Goal: Task Accomplishment & Management: Complete application form

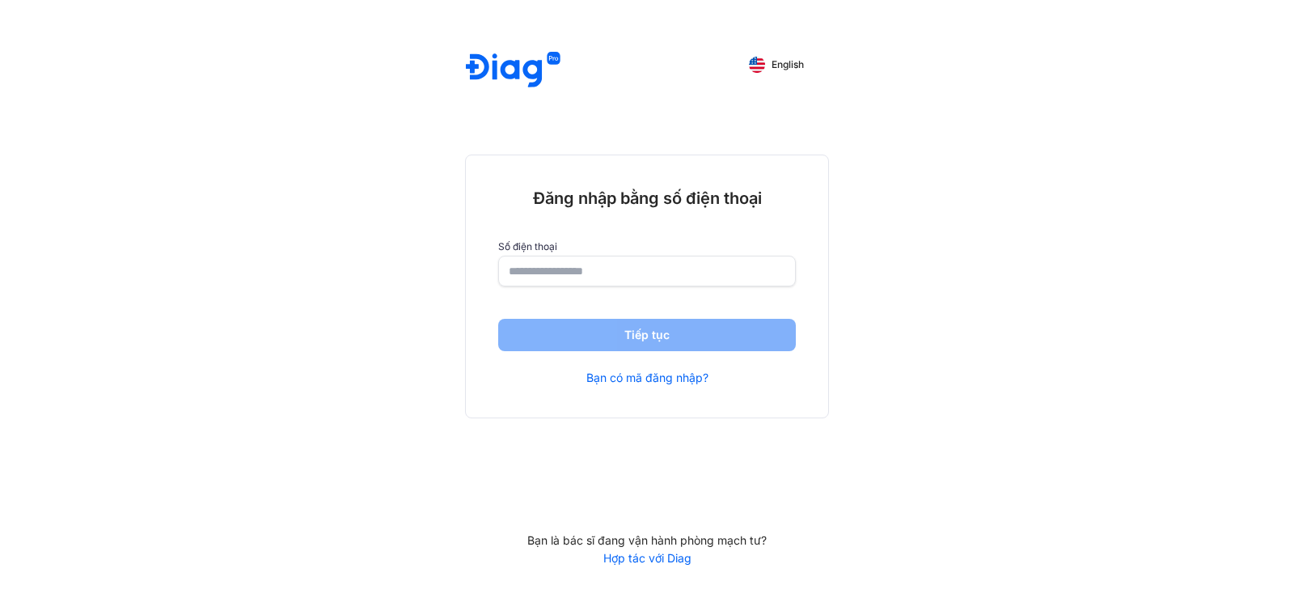
click at [591, 269] on input "number" at bounding box center [647, 270] width 277 height 29
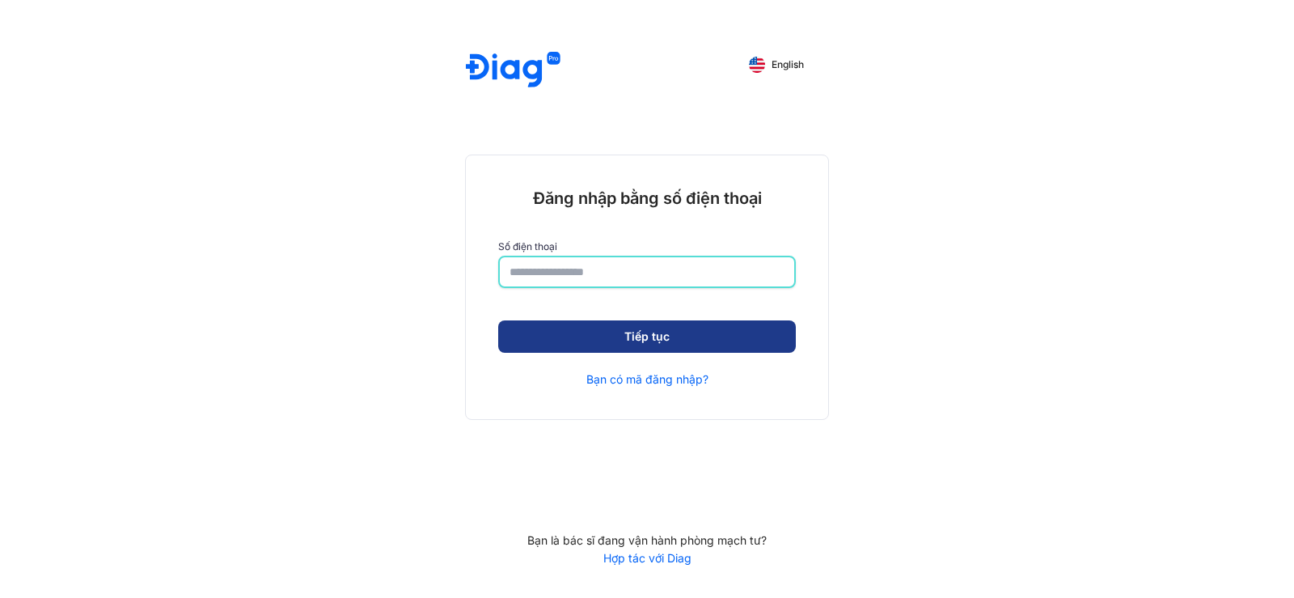
type input "**********"
click at [603, 335] on button "Tiếp tục" at bounding box center [647, 336] width 298 height 32
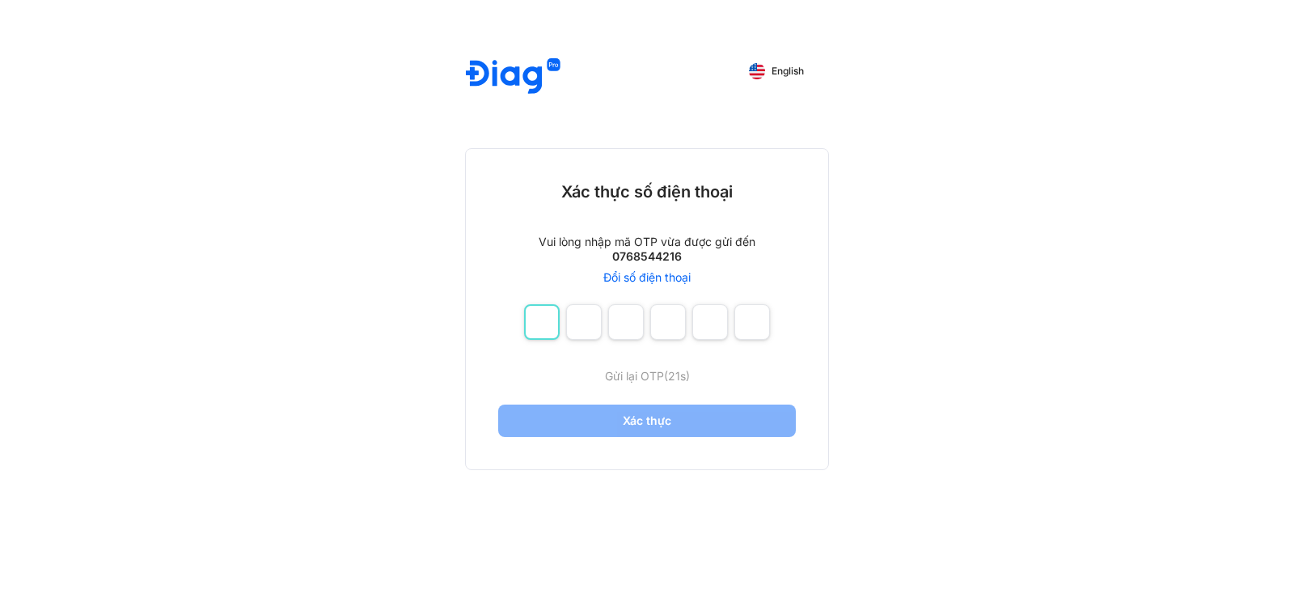
click at [545, 317] on input "number" at bounding box center [542, 322] width 36 height 36
type input "*"
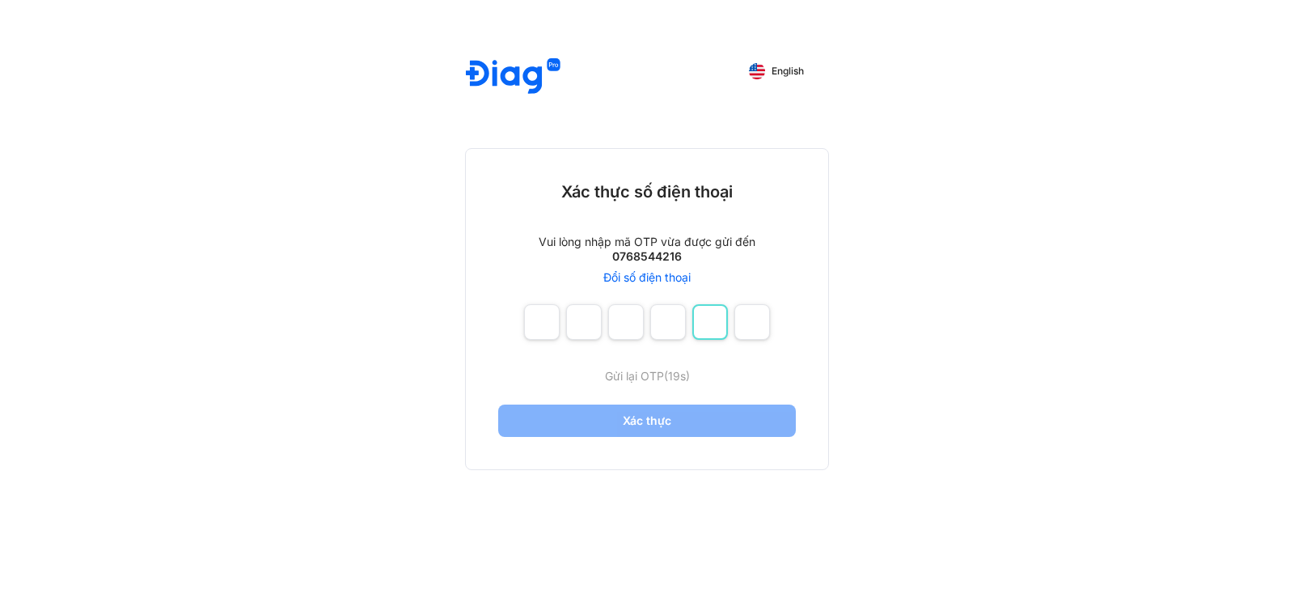
type input "*"
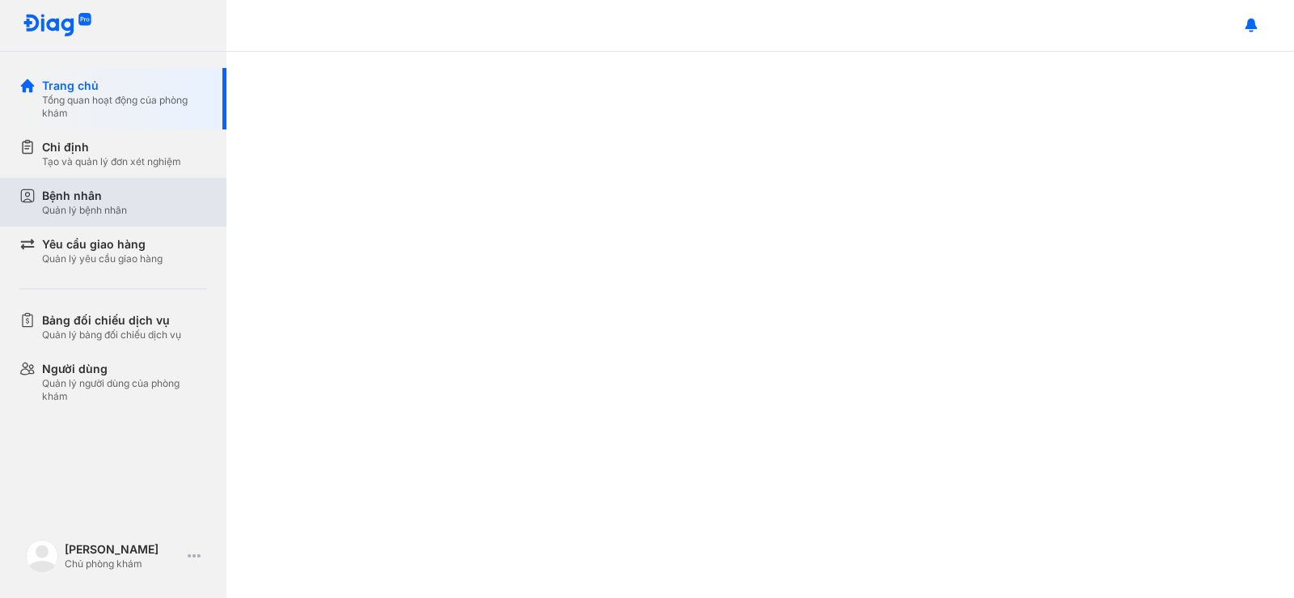
click at [98, 197] on div "Bệnh nhân" at bounding box center [84, 196] width 85 height 16
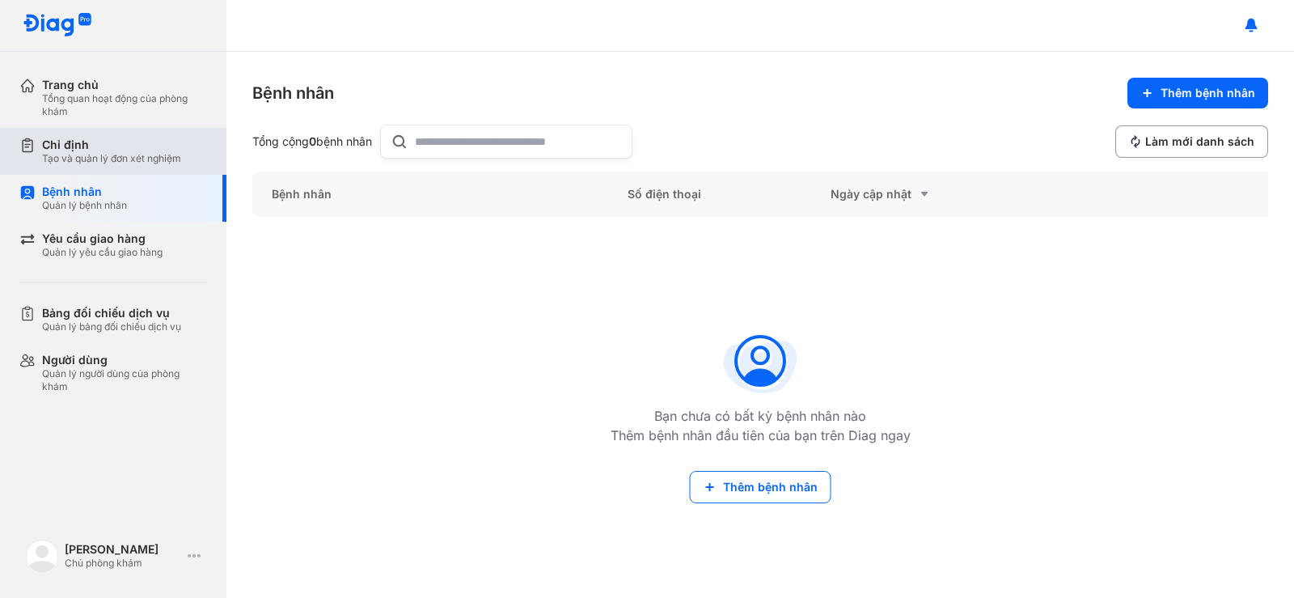
click at [135, 153] on div "Tạo và quản lý đơn xét nghiệm" at bounding box center [111, 158] width 139 height 13
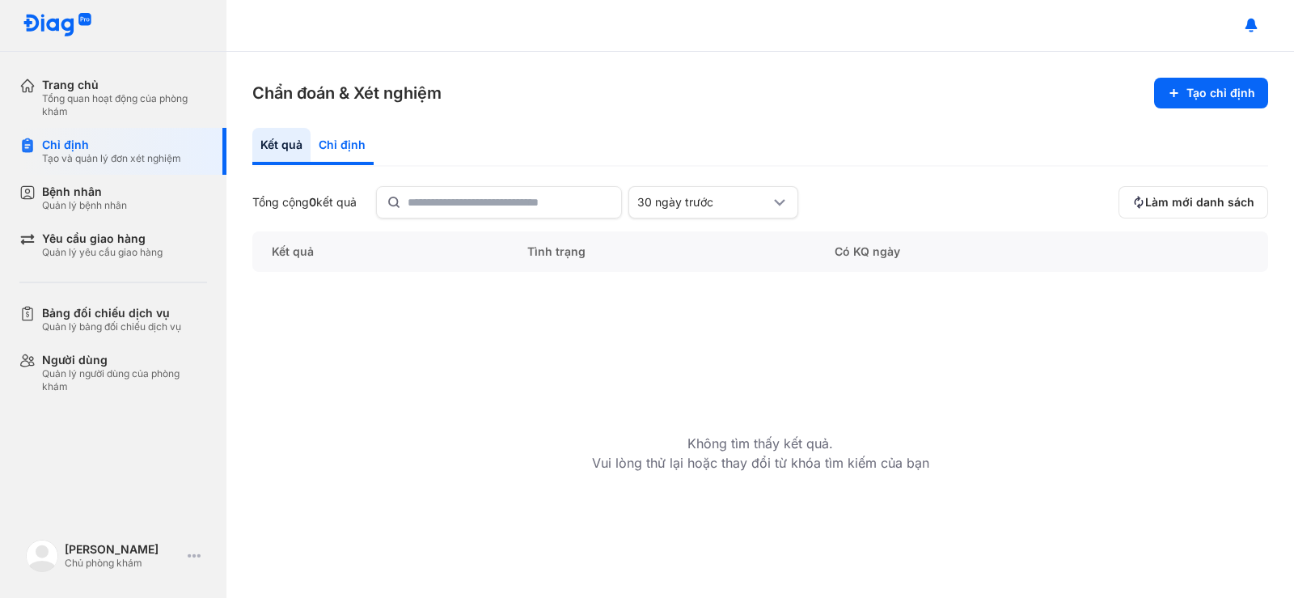
click at [339, 141] on div "Chỉ định" at bounding box center [342, 146] width 63 height 37
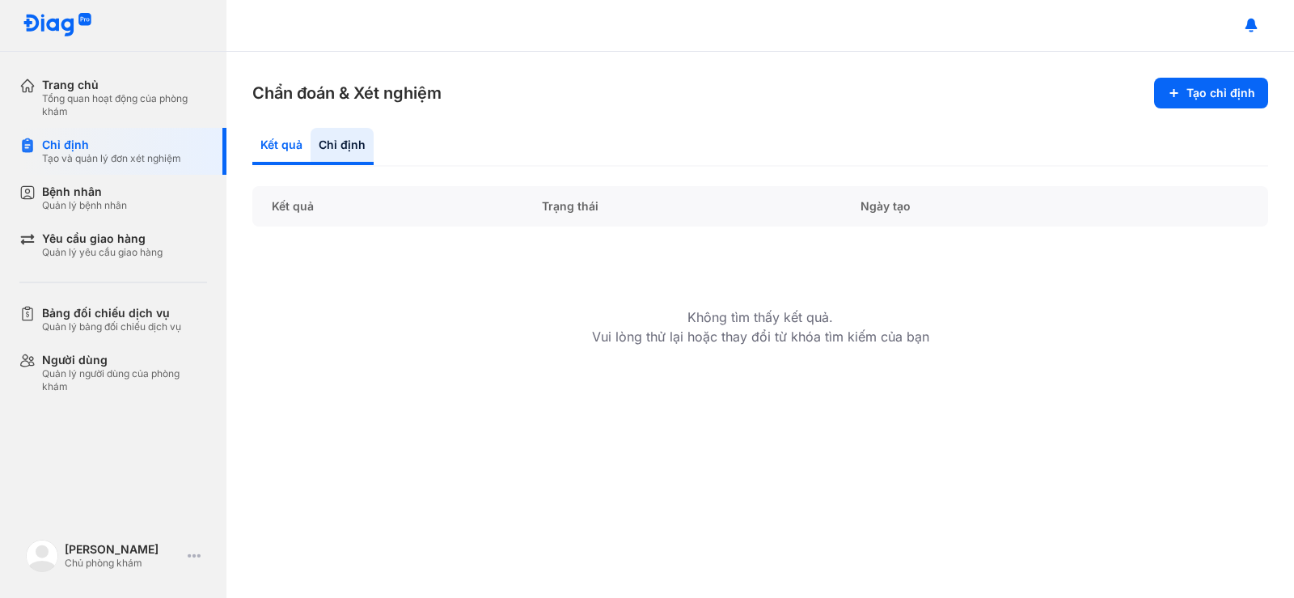
click at [290, 154] on div "Kết quả" at bounding box center [281, 146] width 58 height 37
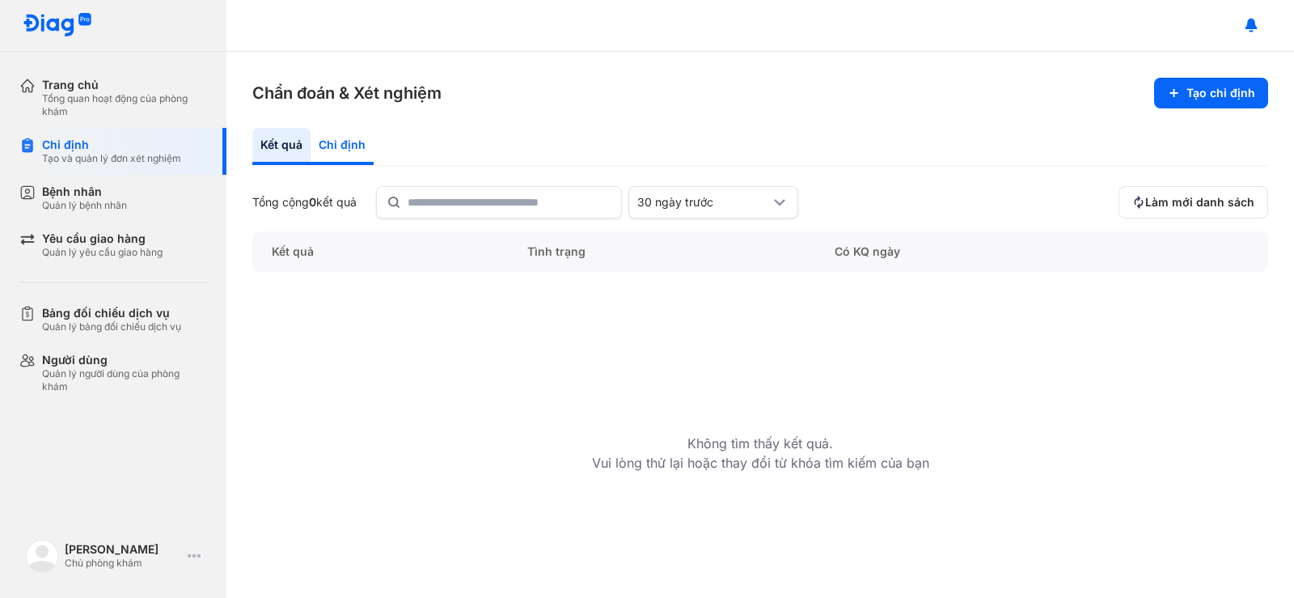
click at [318, 145] on div "Chỉ định" at bounding box center [342, 146] width 63 height 37
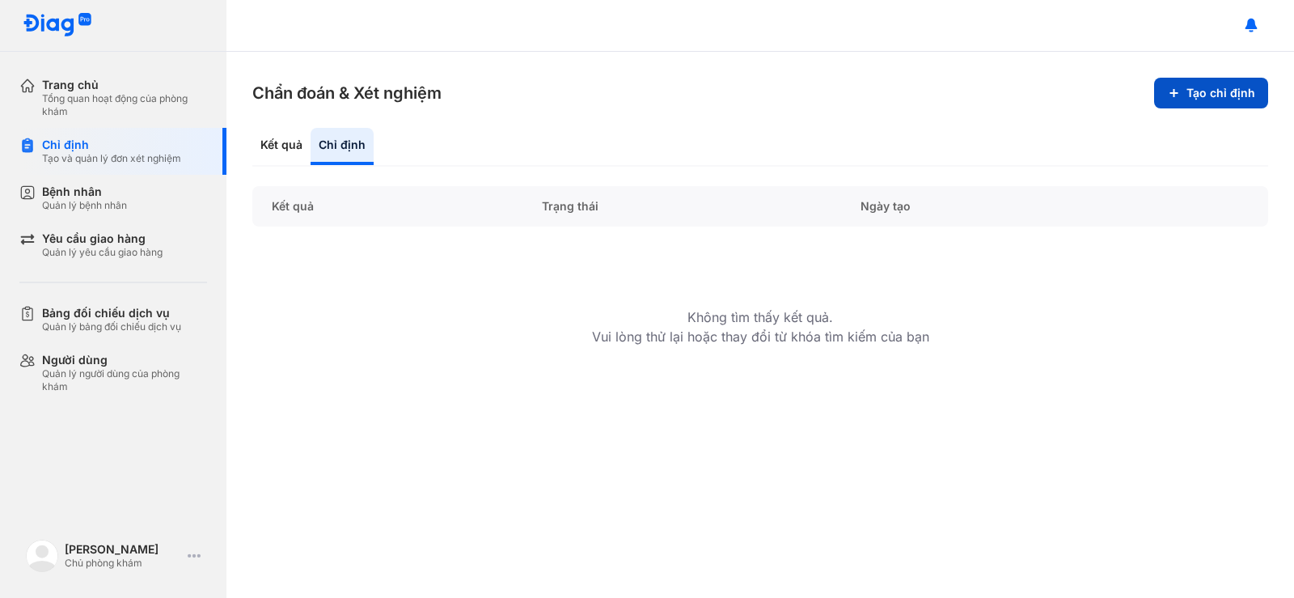
click at [1190, 95] on button "Tạo chỉ định" at bounding box center [1211, 93] width 114 height 31
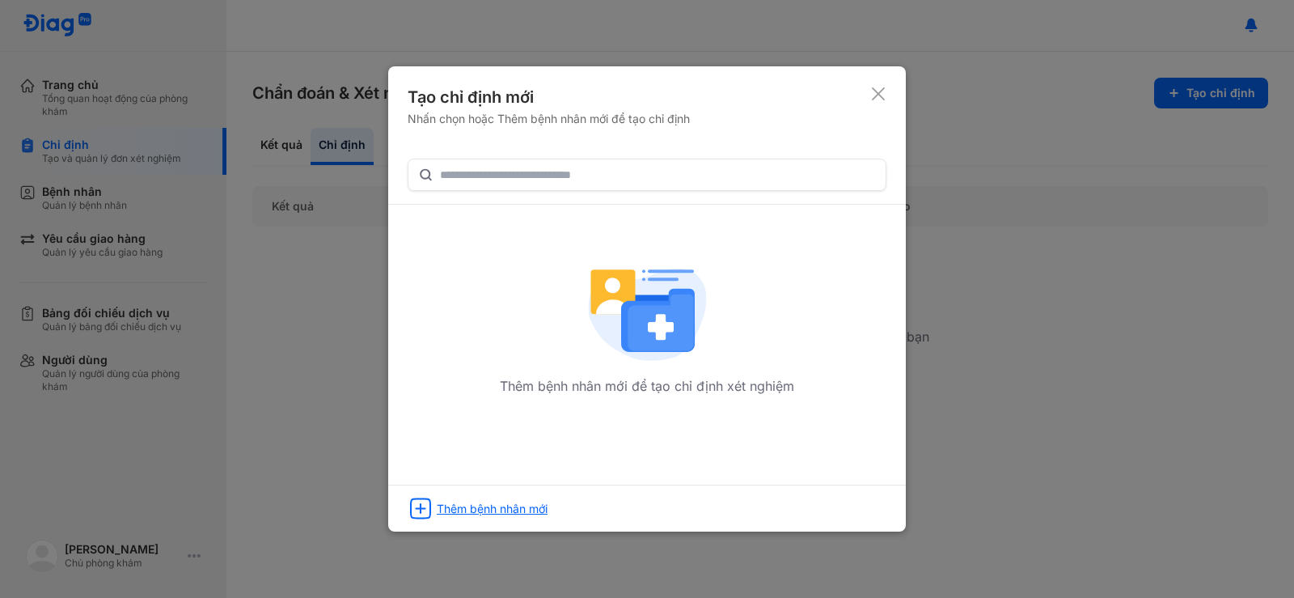
click at [413, 506] on icon at bounding box center [421, 508] width 26 height 27
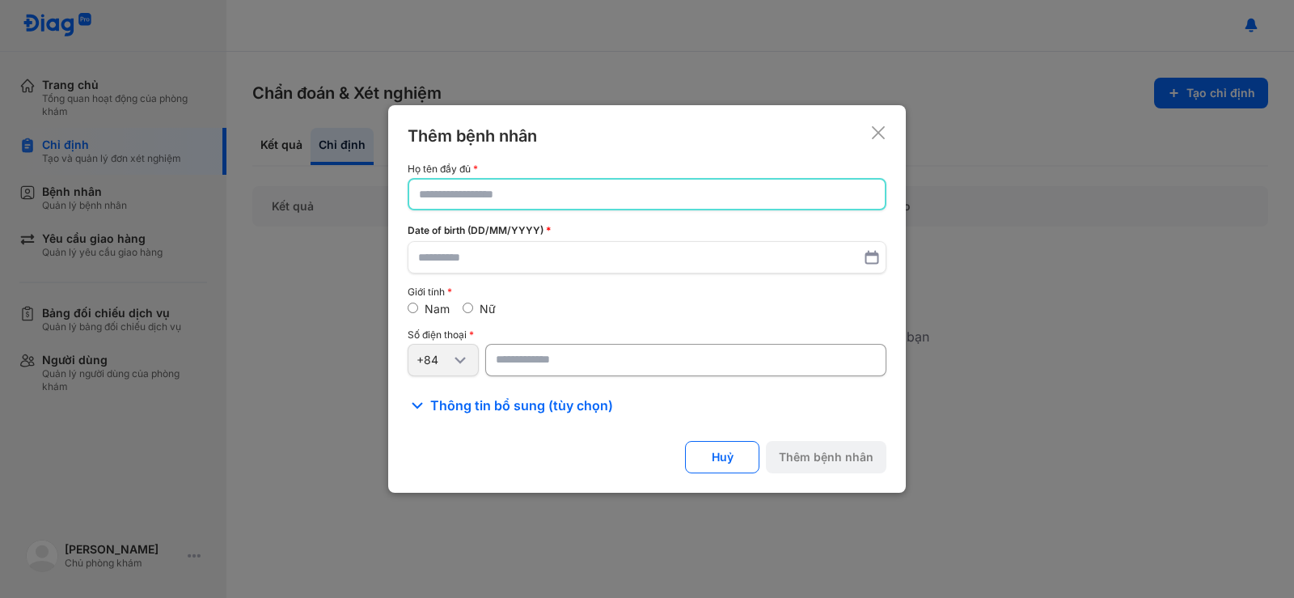
click at [464, 199] on input "text" at bounding box center [647, 194] width 456 height 29
type input "**********"
click at [440, 259] on input "text" at bounding box center [647, 257] width 458 height 29
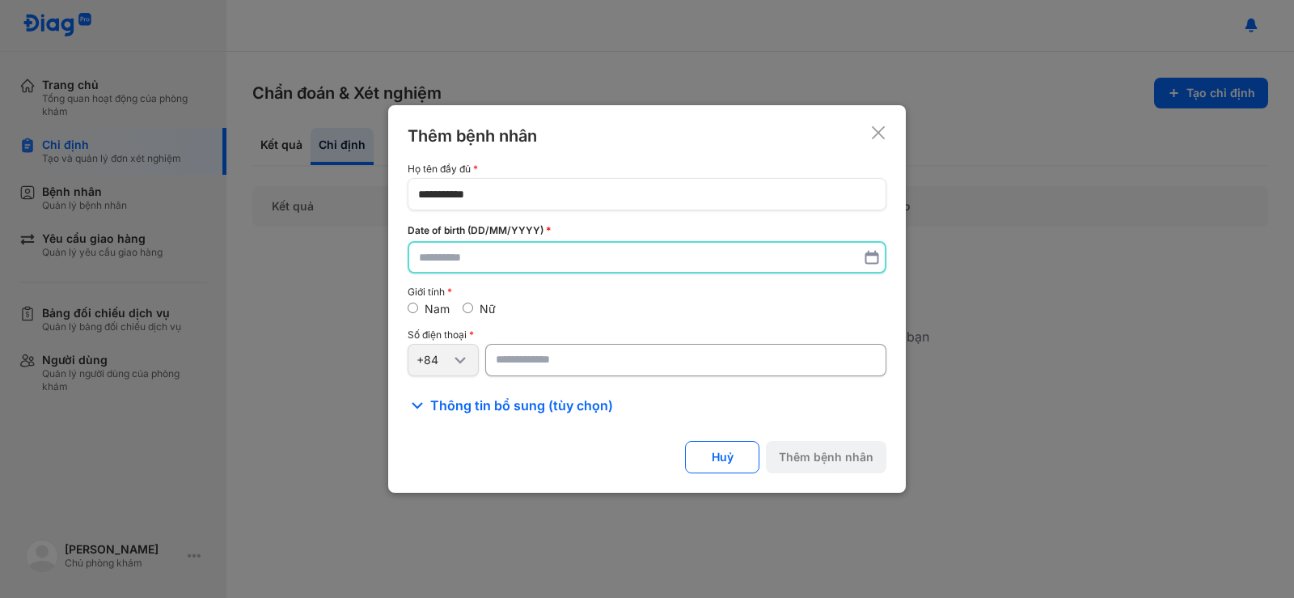
type input "*"
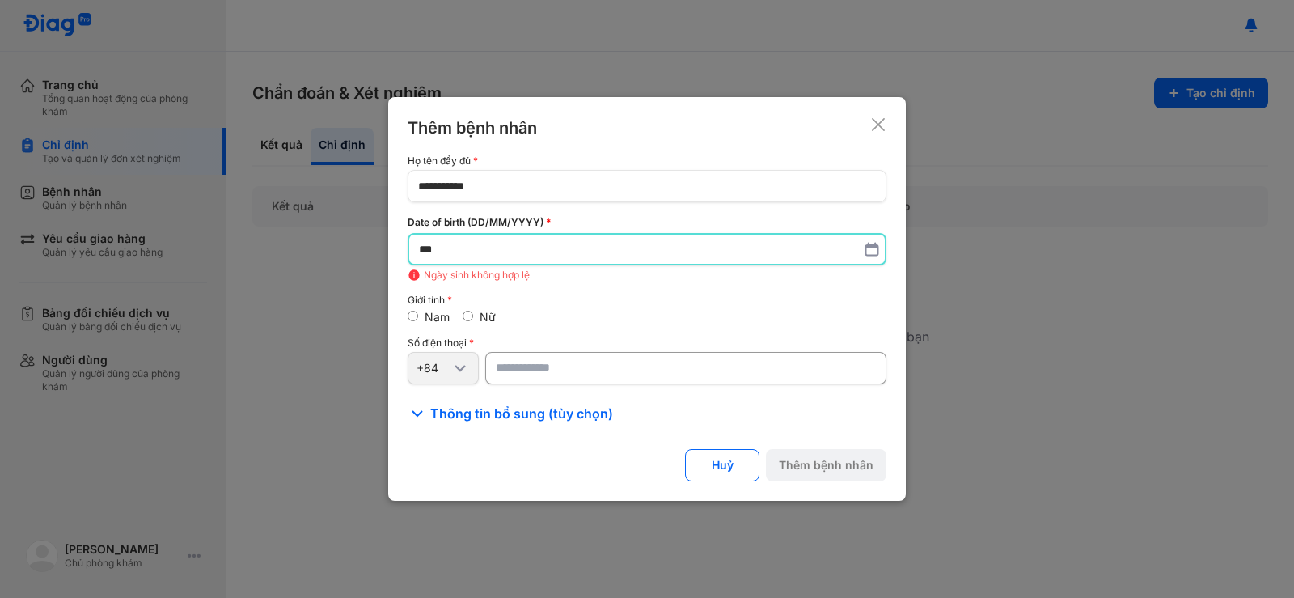
type input "*"
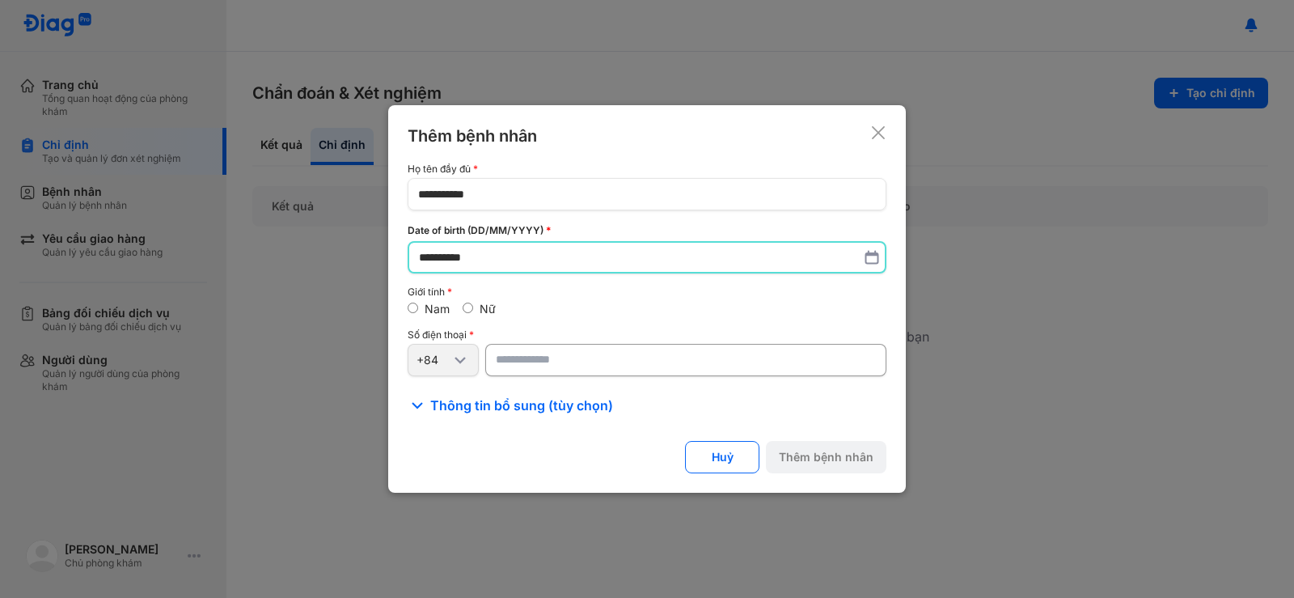
type input "**********"
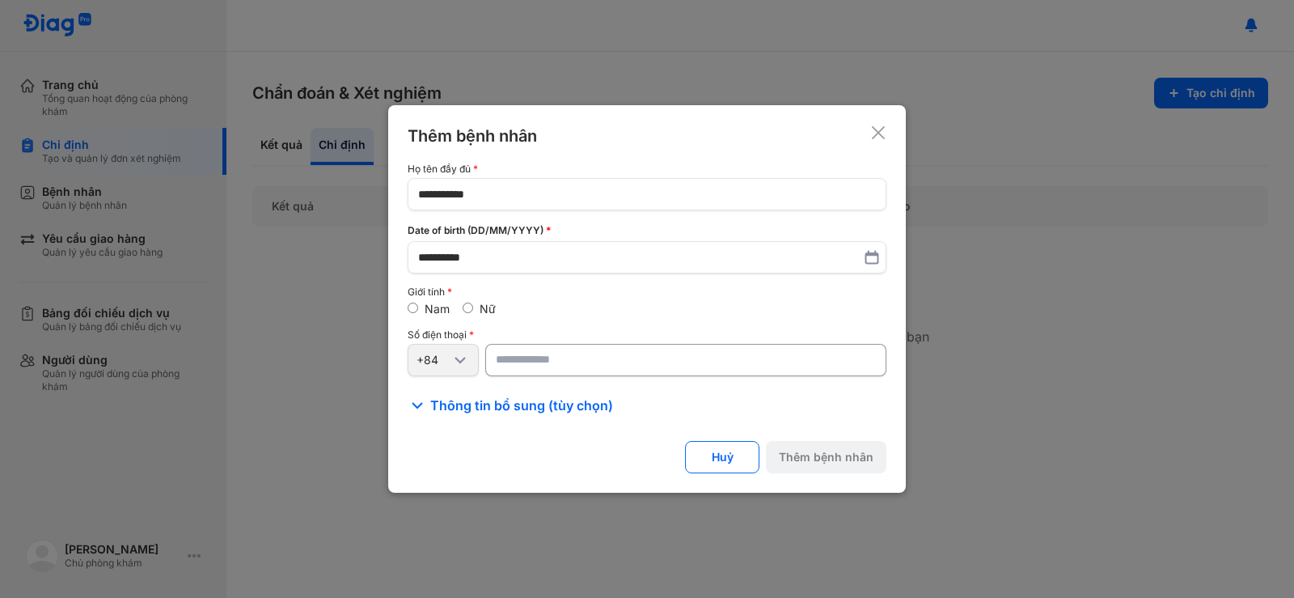
click at [474, 307] on div "Nữ" at bounding box center [479, 309] width 33 height 15
click at [544, 359] on input "number" at bounding box center [685, 360] width 401 height 32
type input "**********"
click at [808, 458] on button "Thêm bệnh nhân" at bounding box center [826, 457] width 121 height 32
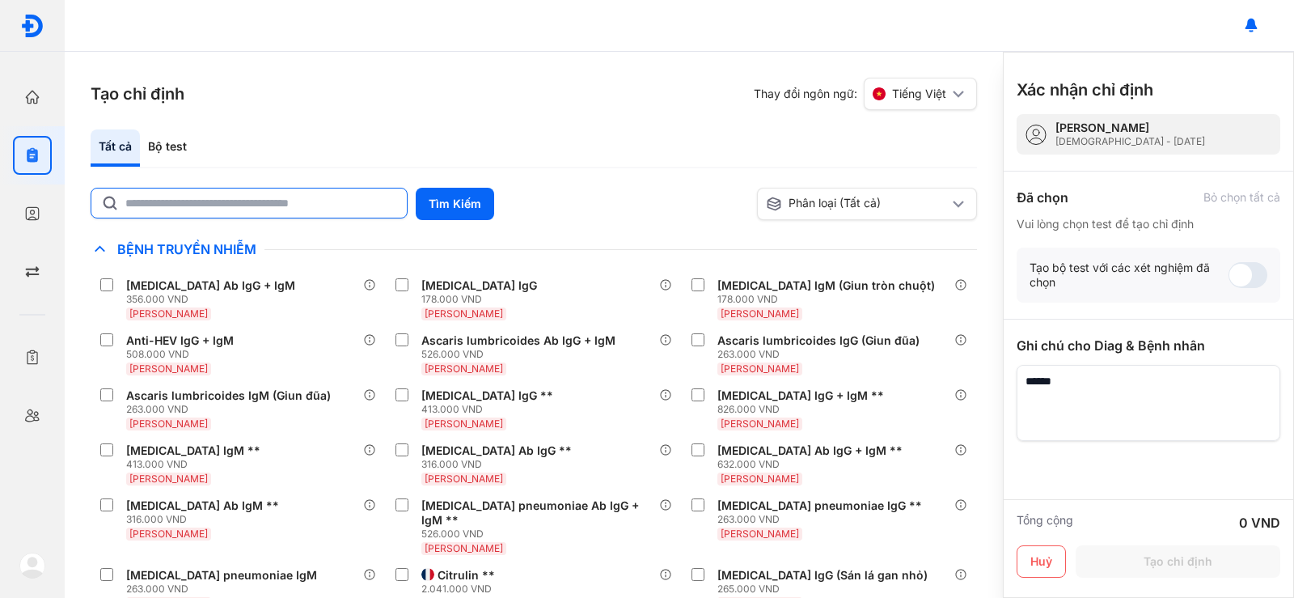
click at [265, 210] on input "text" at bounding box center [261, 202] width 272 height 29
type input "*"
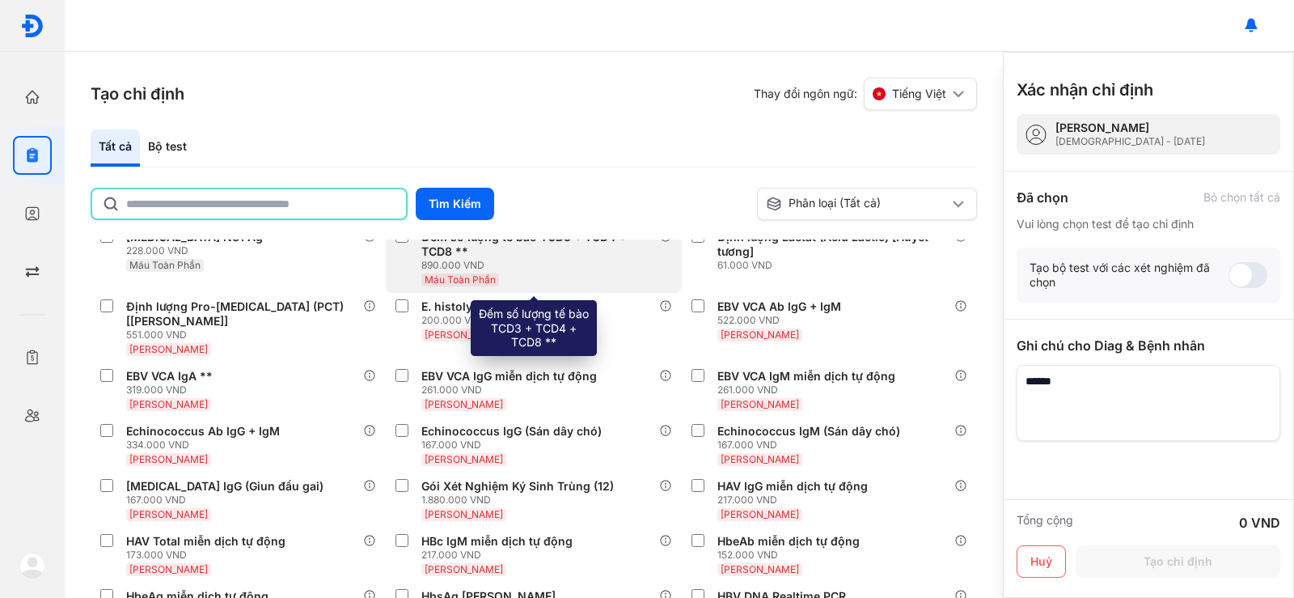
scroll to position [647, 0]
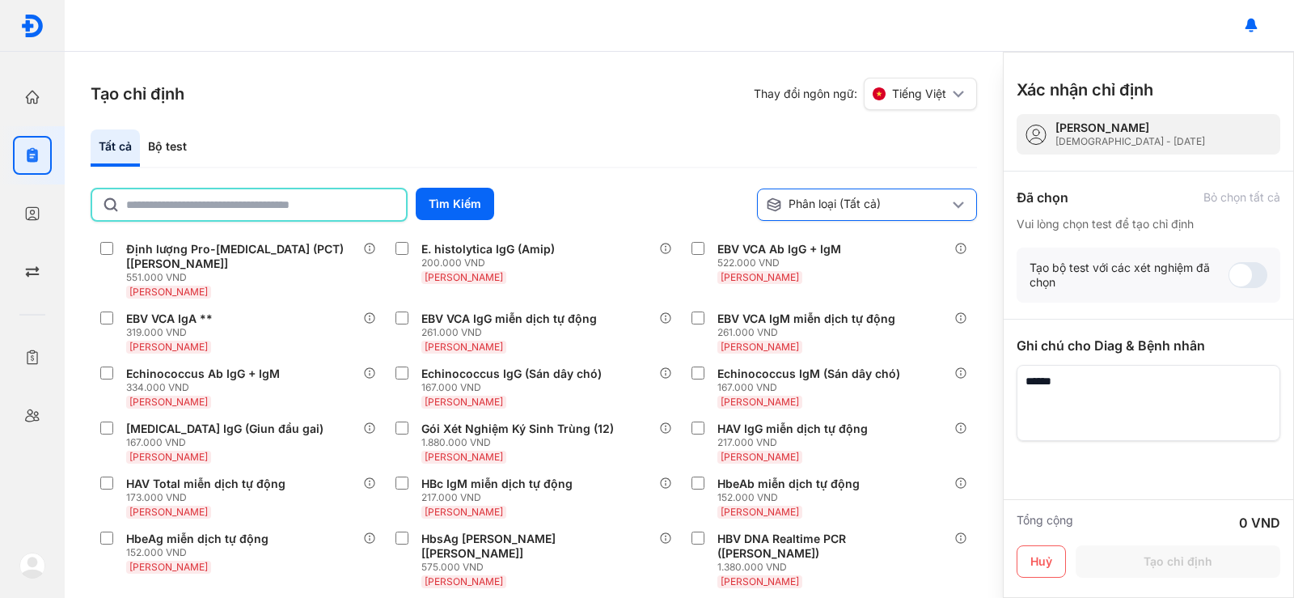
click at [959, 202] on icon at bounding box center [958, 204] width 19 height 19
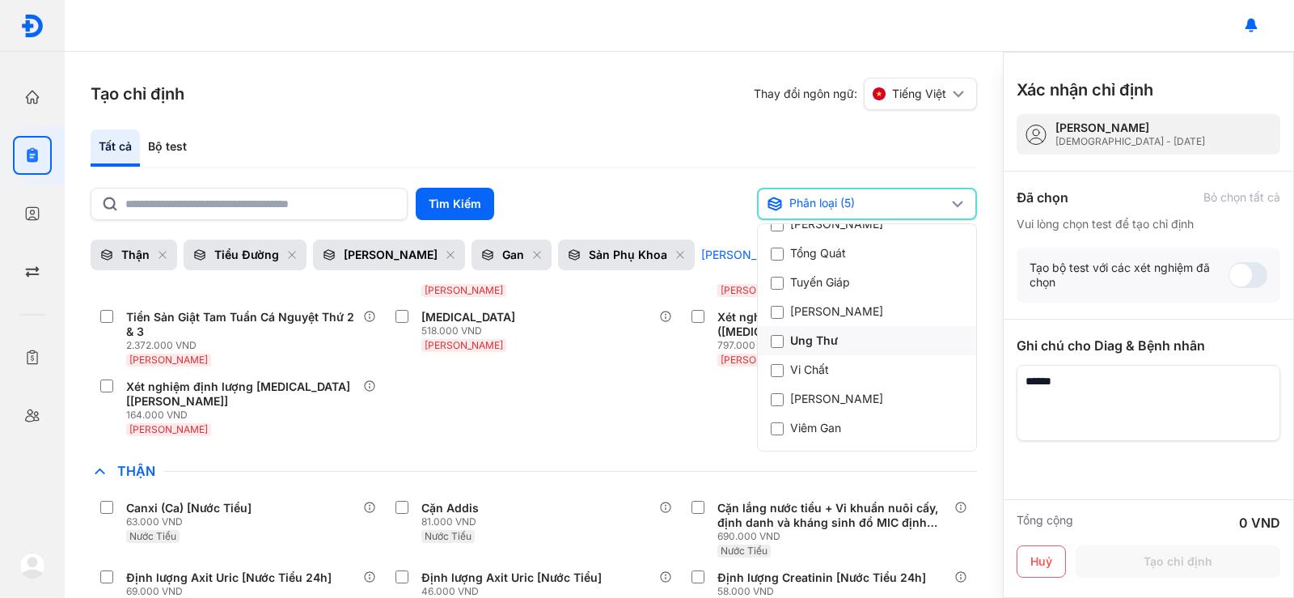
scroll to position [707, 0]
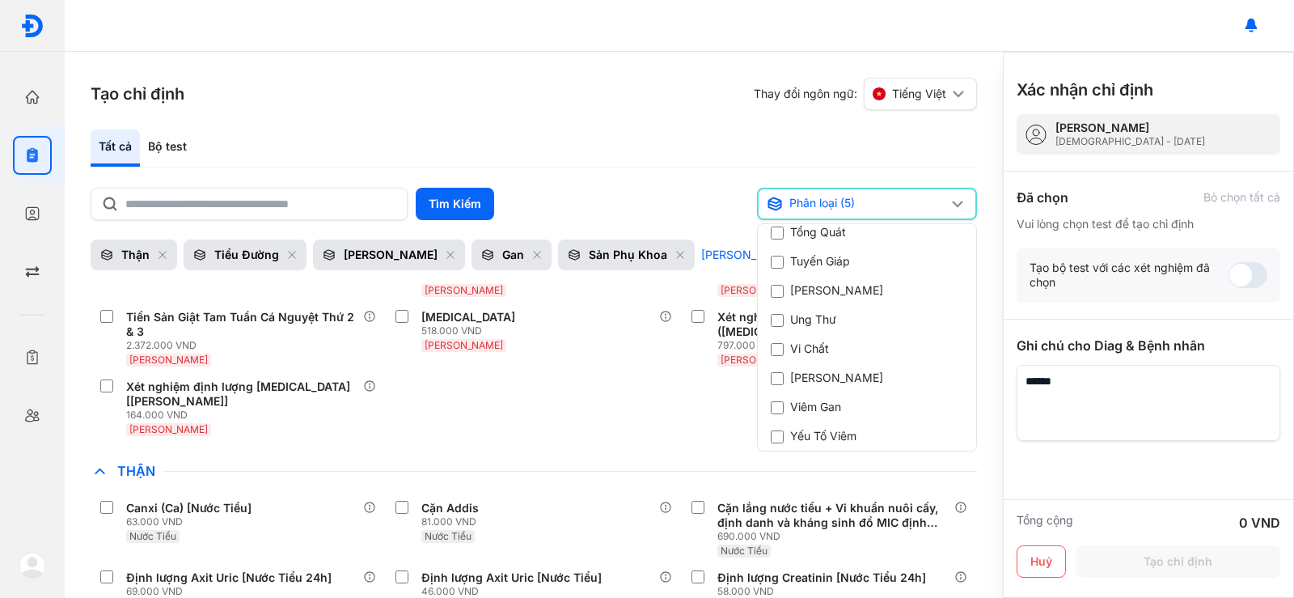
click at [743, 136] on div "Tất cả Bộ test" at bounding box center [534, 148] width 887 height 39
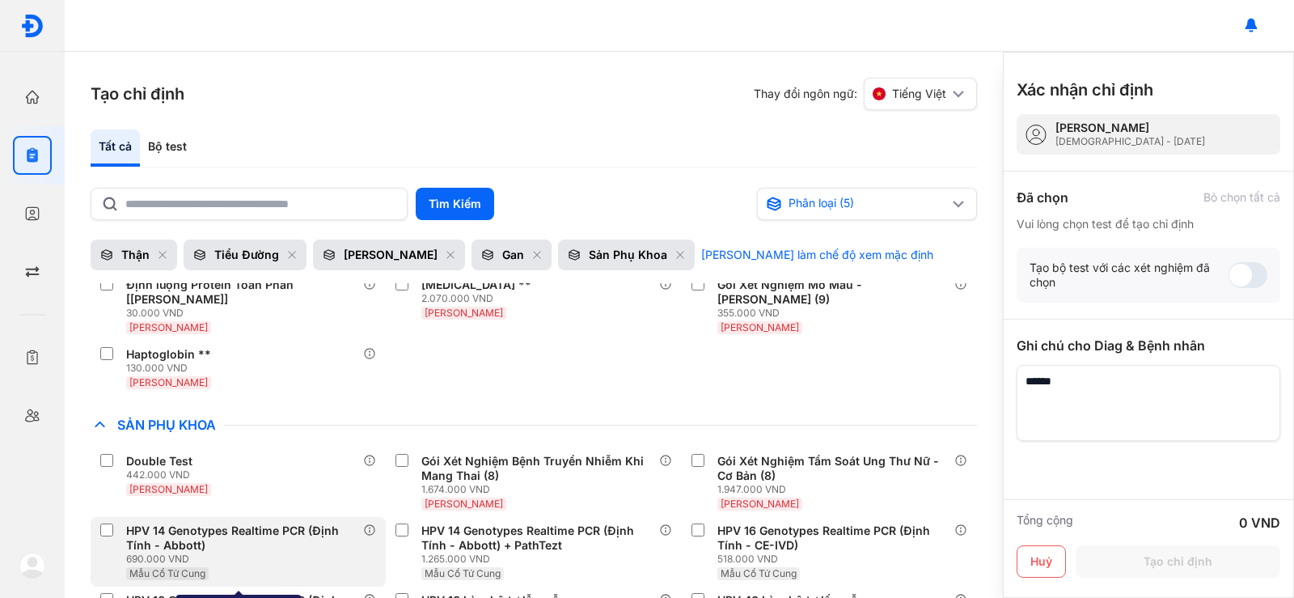
scroll to position [0, 0]
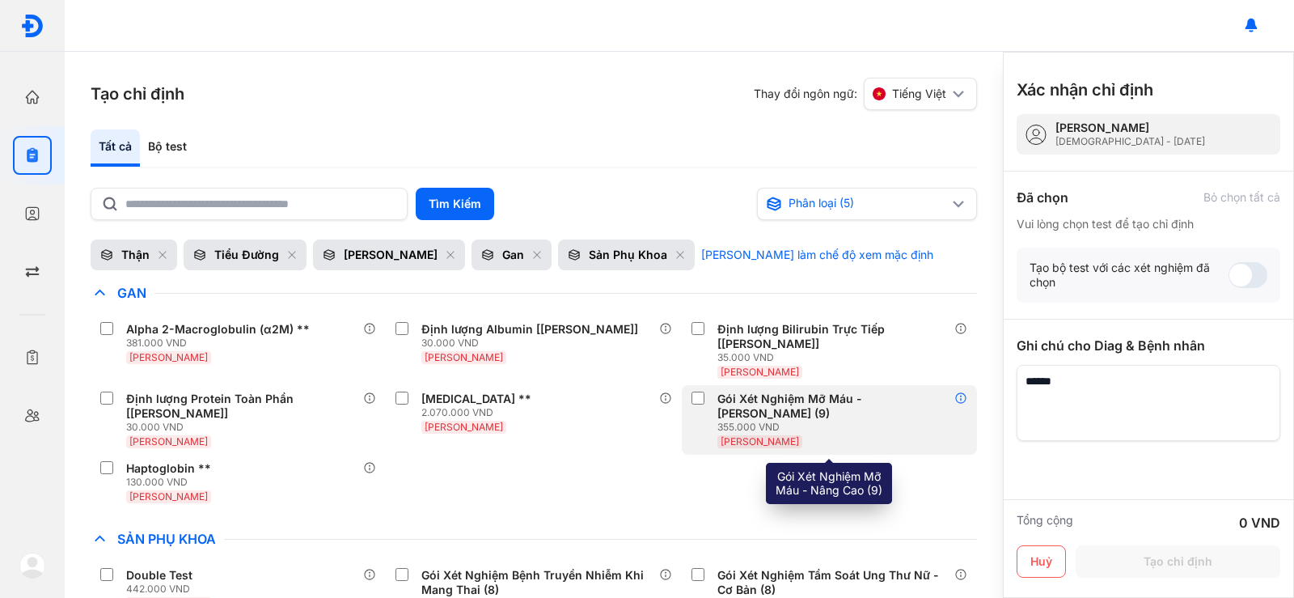
click at [955, 398] on icon at bounding box center [961, 398] width 13 height 13
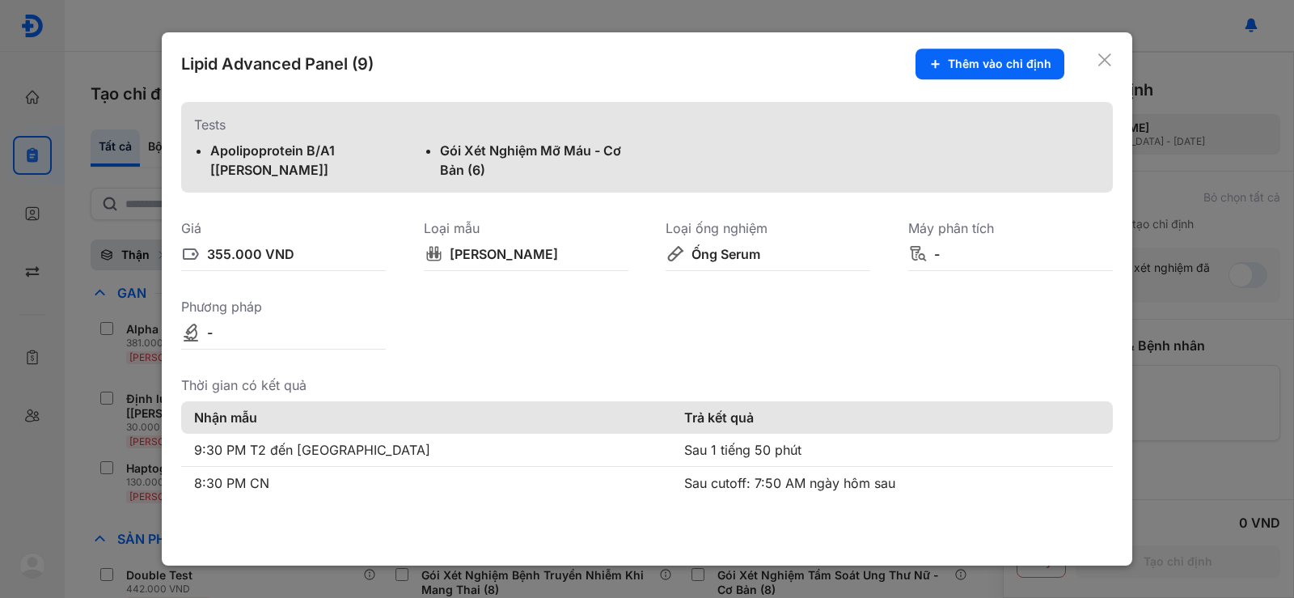
click at [1107, 55] on icon at bounding box center [1105, 60] width 16 height 16
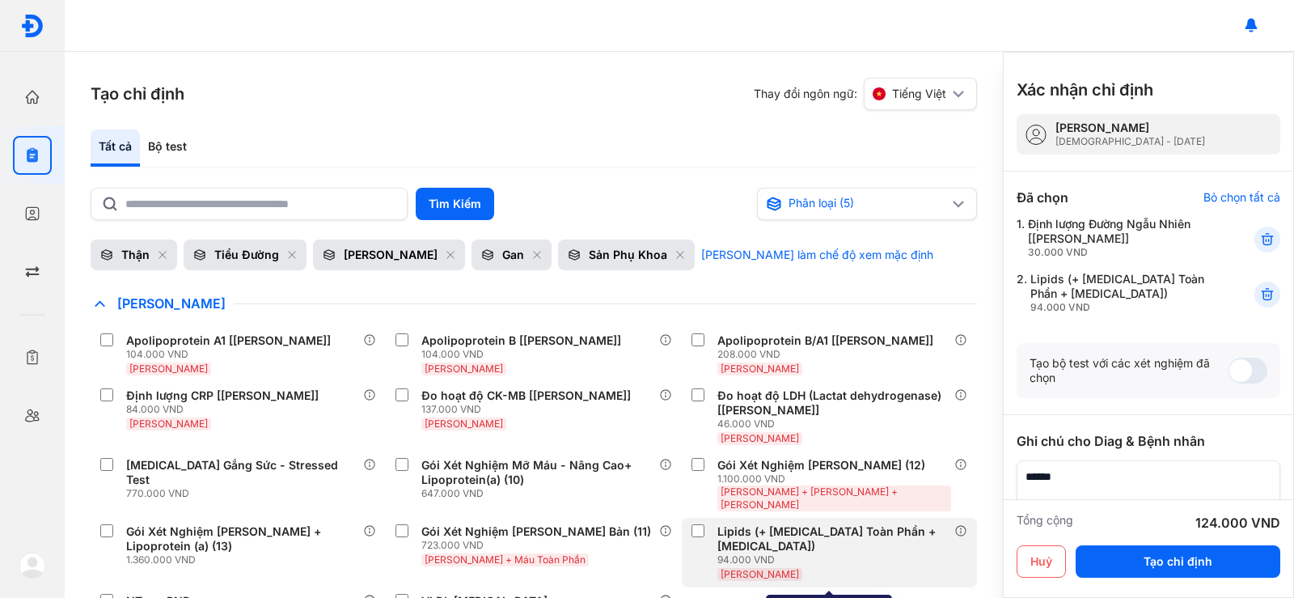
scroll to position [1499, 0]
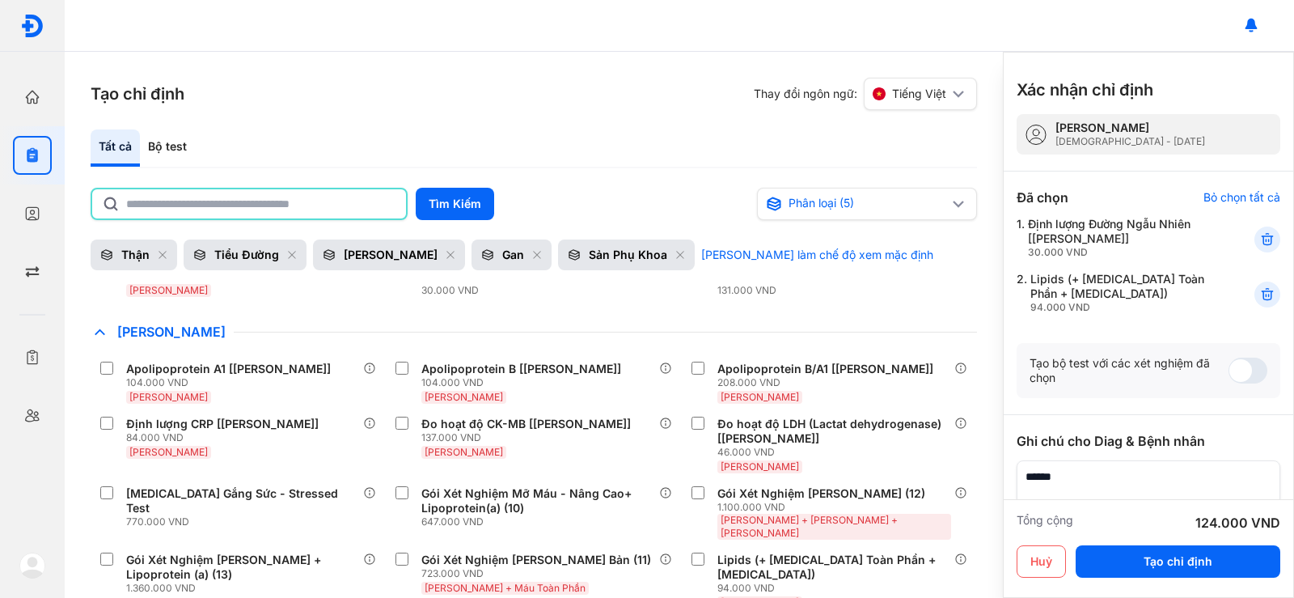
click at [205, 191] on input "text" at bounding box center [261, 203] width 270 height 29
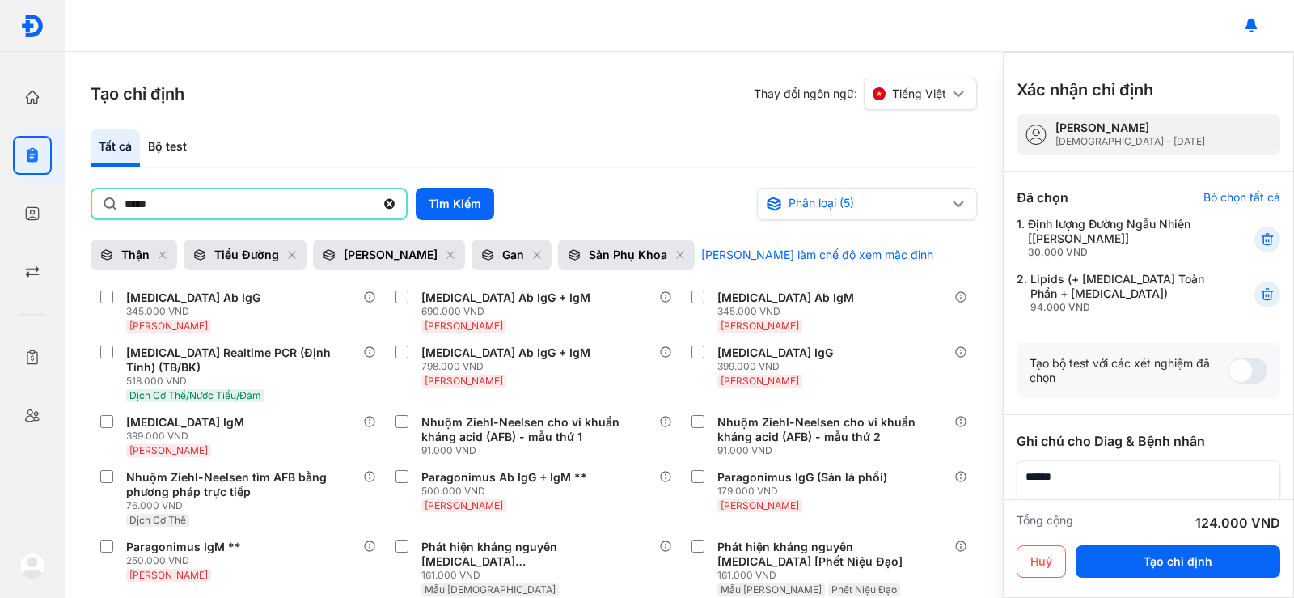
scroll to position [3955, 0]
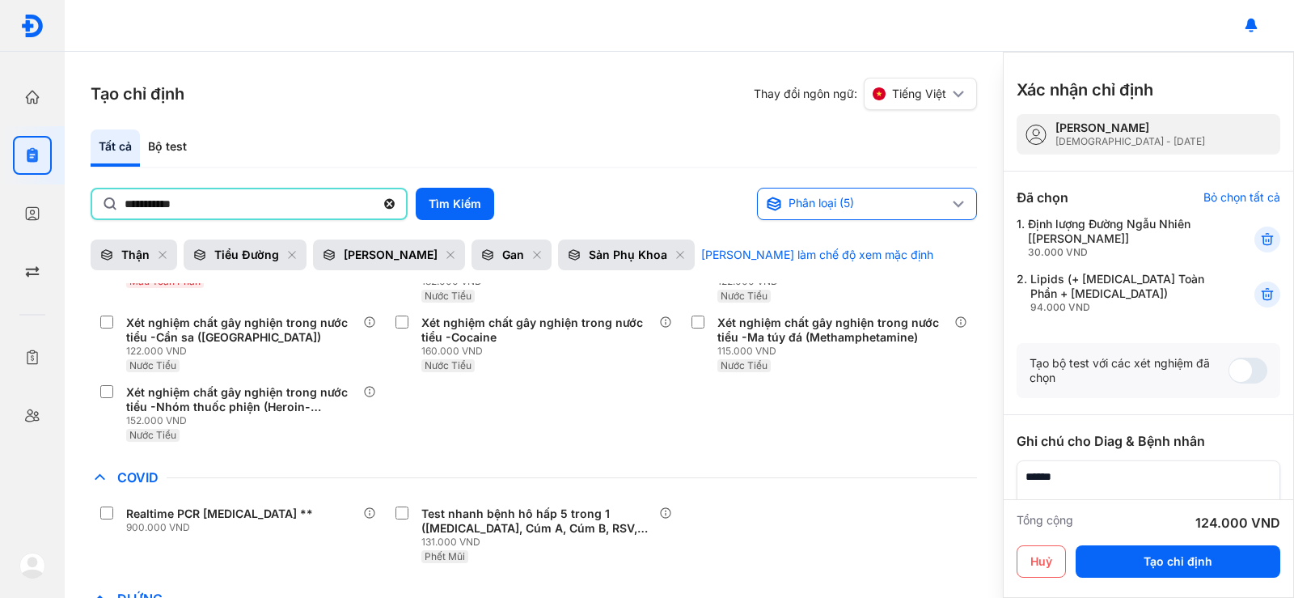
type input "**********"
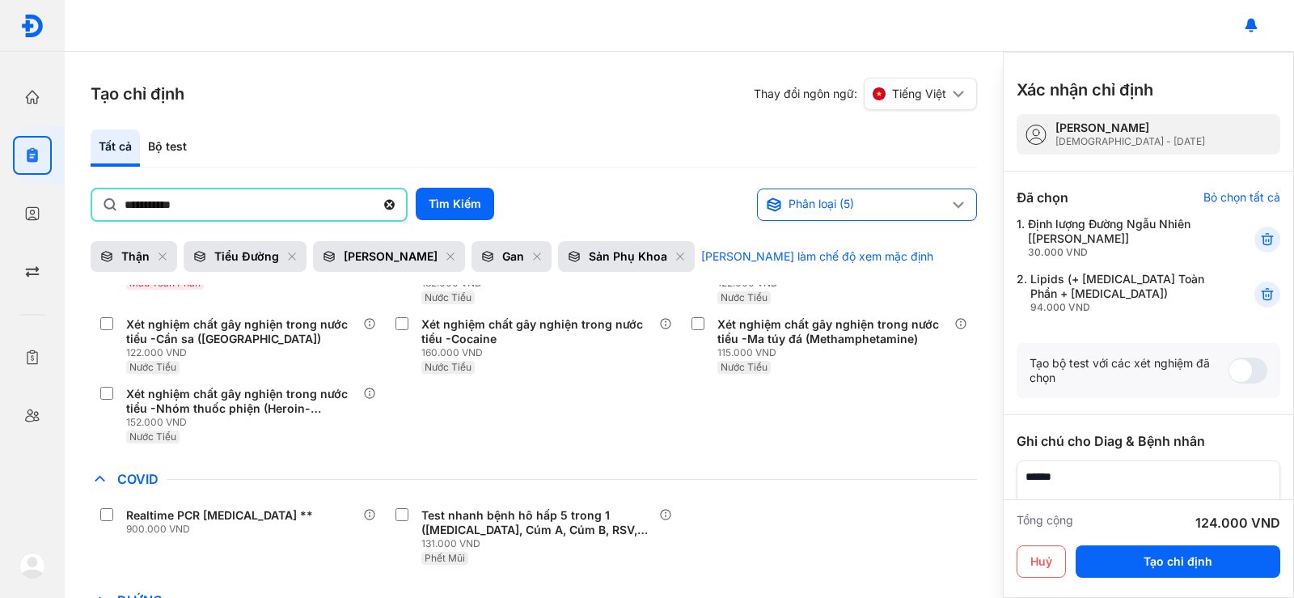
click at [963, 201] on use at bounding box center [958, 204] width 11 height 7
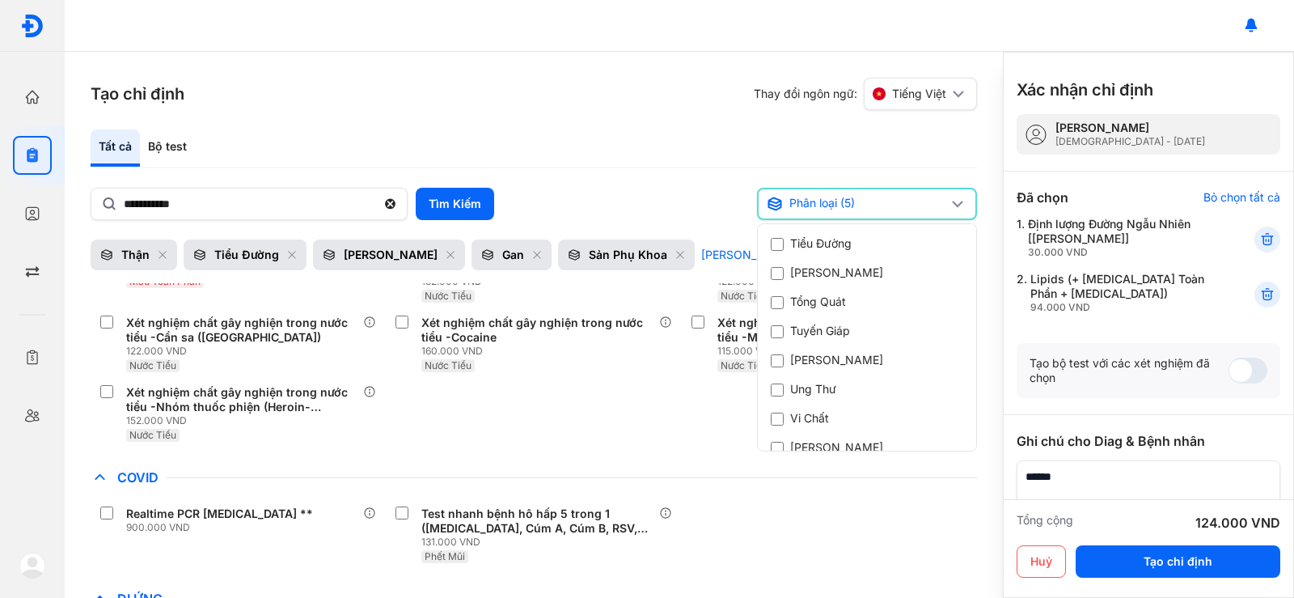
scroll to position [647, 0]
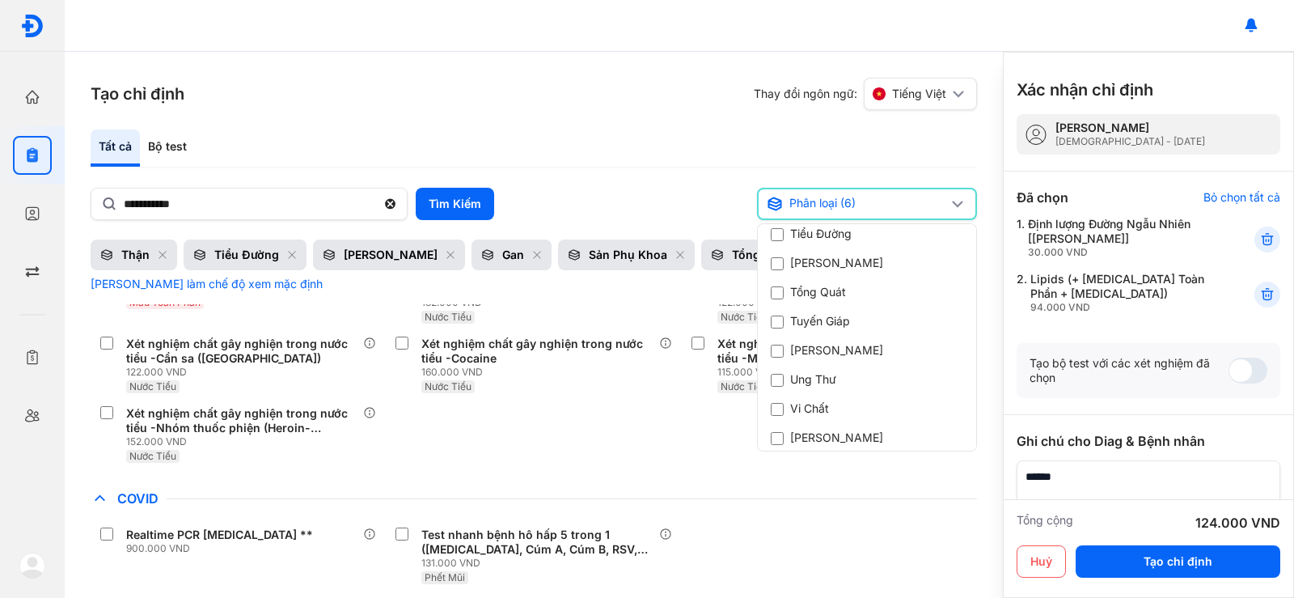
click at [683, 140] on div "Tất cả Bộ test" at bounding box center [534, 148] width 887 height 39
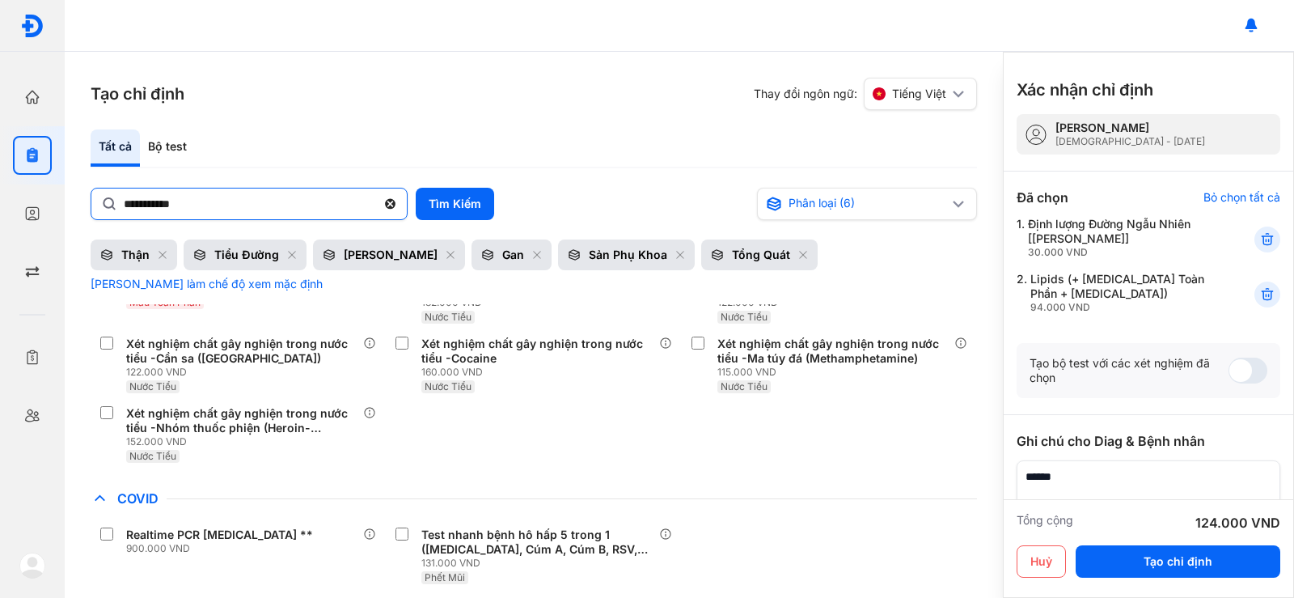
click at [391, 205] on use at bounding box center [390, 204] width 11 height 11
click at [376, 205] on input "**********" at bounding box center [250, 202] width 252 height 29
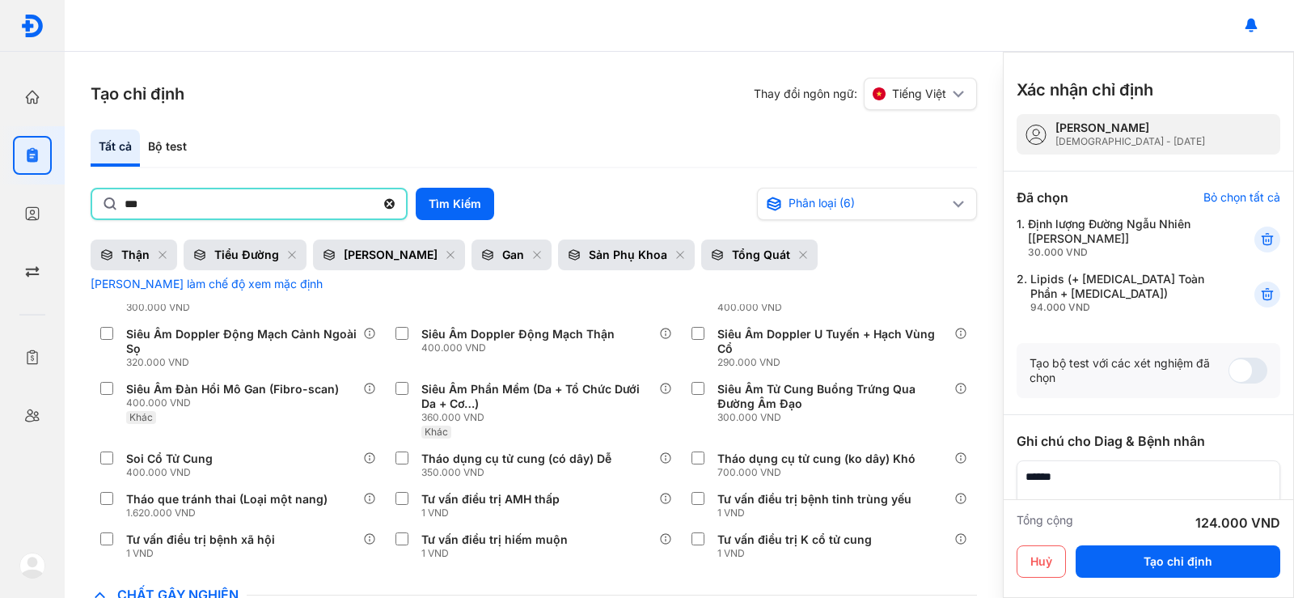
scroll to position [3469, 0]
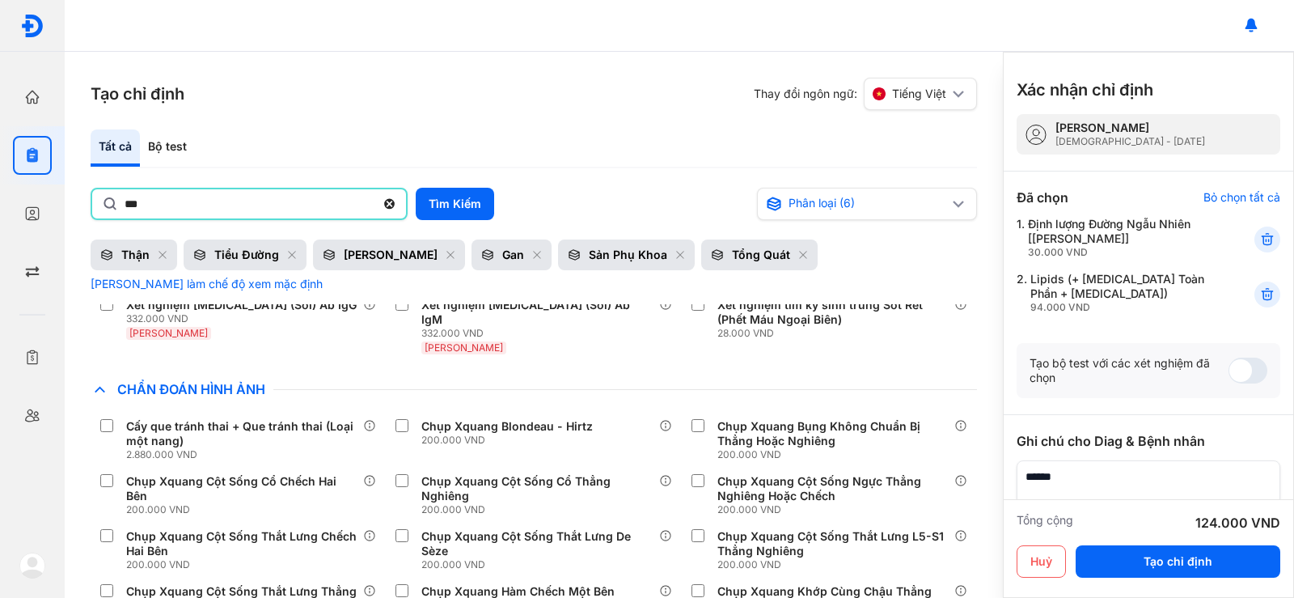
type input "***"
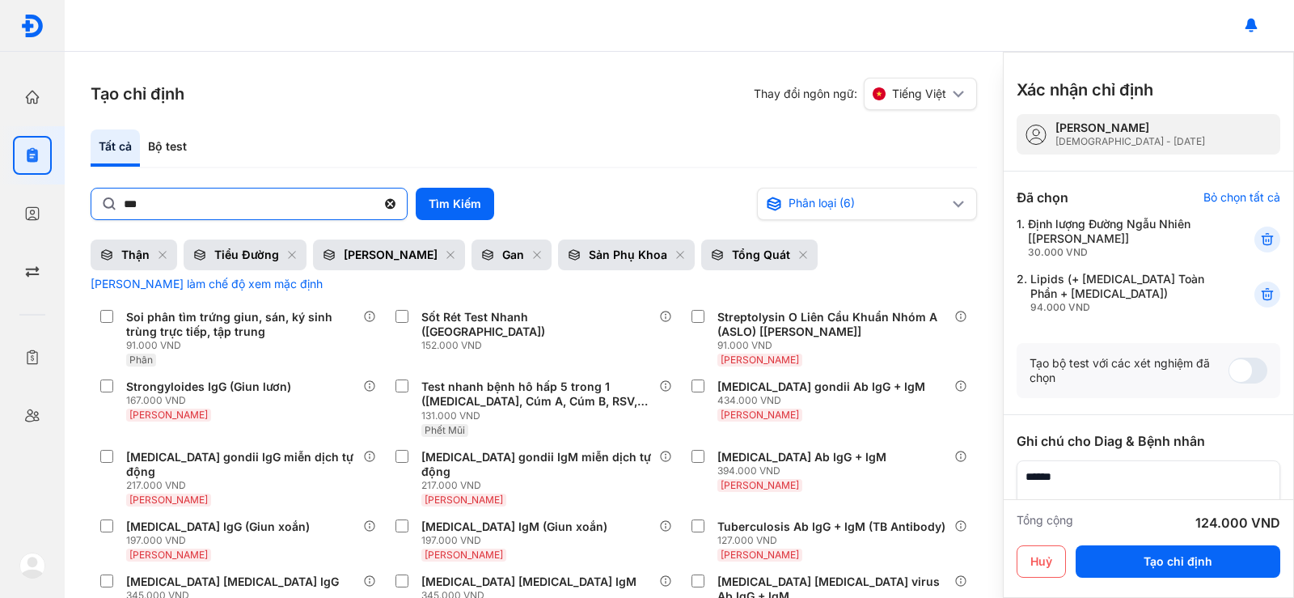
scroll to position [2094, 0]
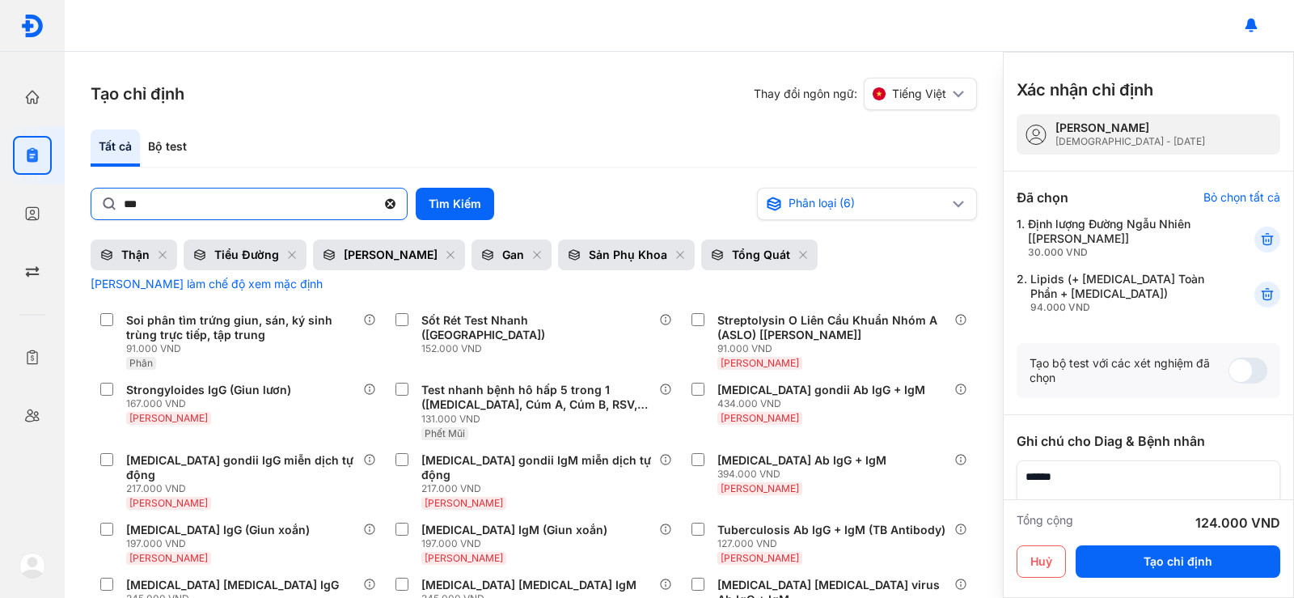
drag, startPoint x: 430, startPoint y: 493, endPoint x: 452, endPoint y: 41, distance: 451.9
click at [452, 41] on div at bounding box center [680, 26] width 1230 height 52
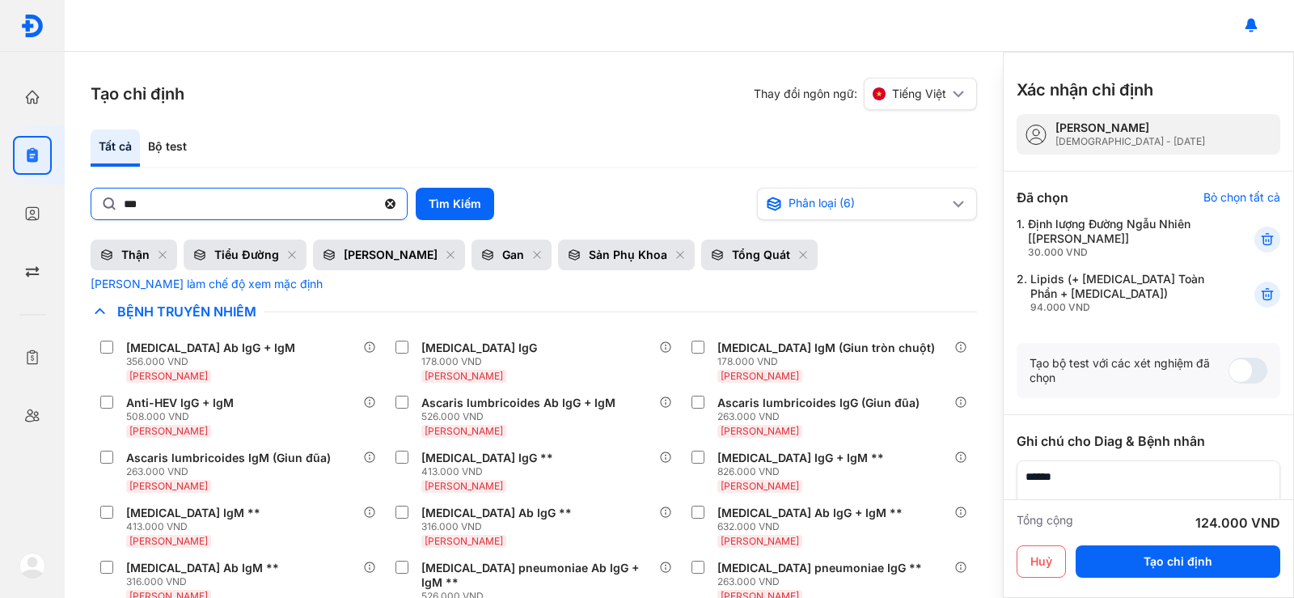
scroll to position [0, 0]
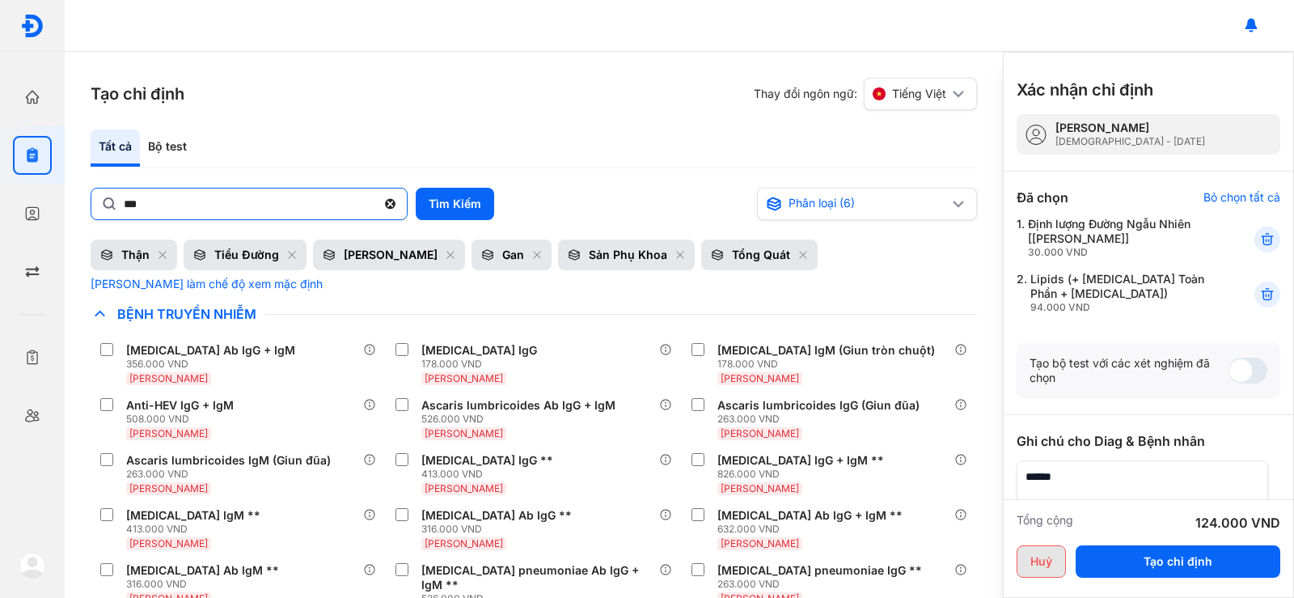
click at [1035, 562] on button "Huỷ" at bounding box center [1041, 561] width 49 height 32
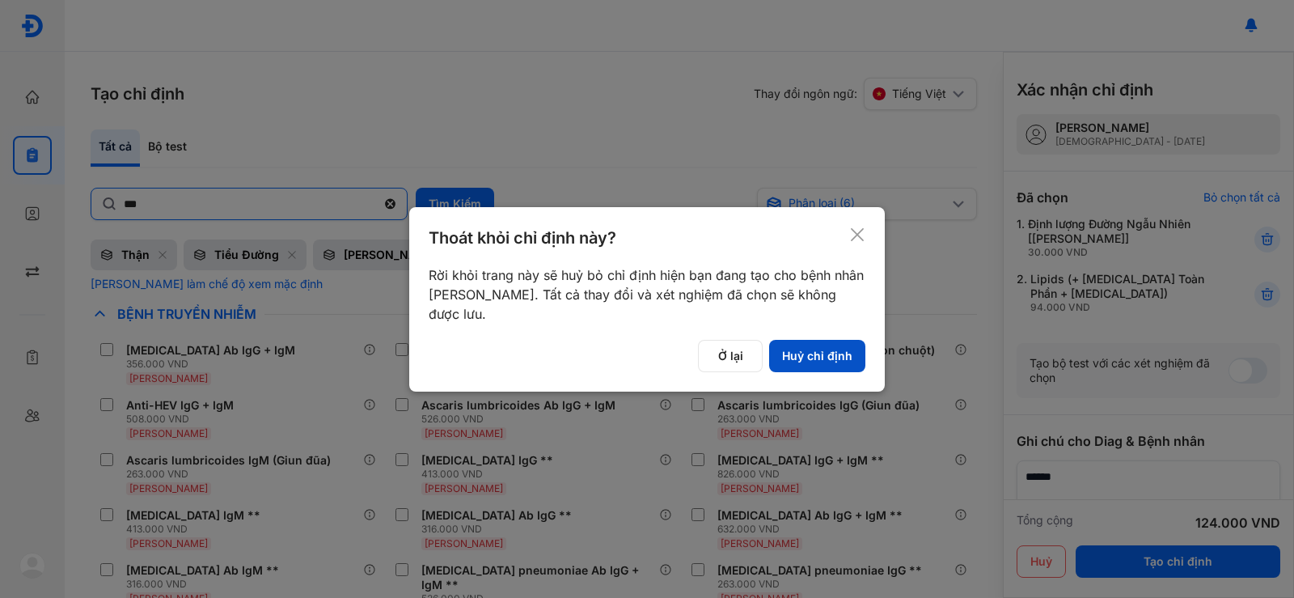
click at [802, 358] on button "Huỷ chỉ định" at bounding box center [817, 356] width 96 height 32
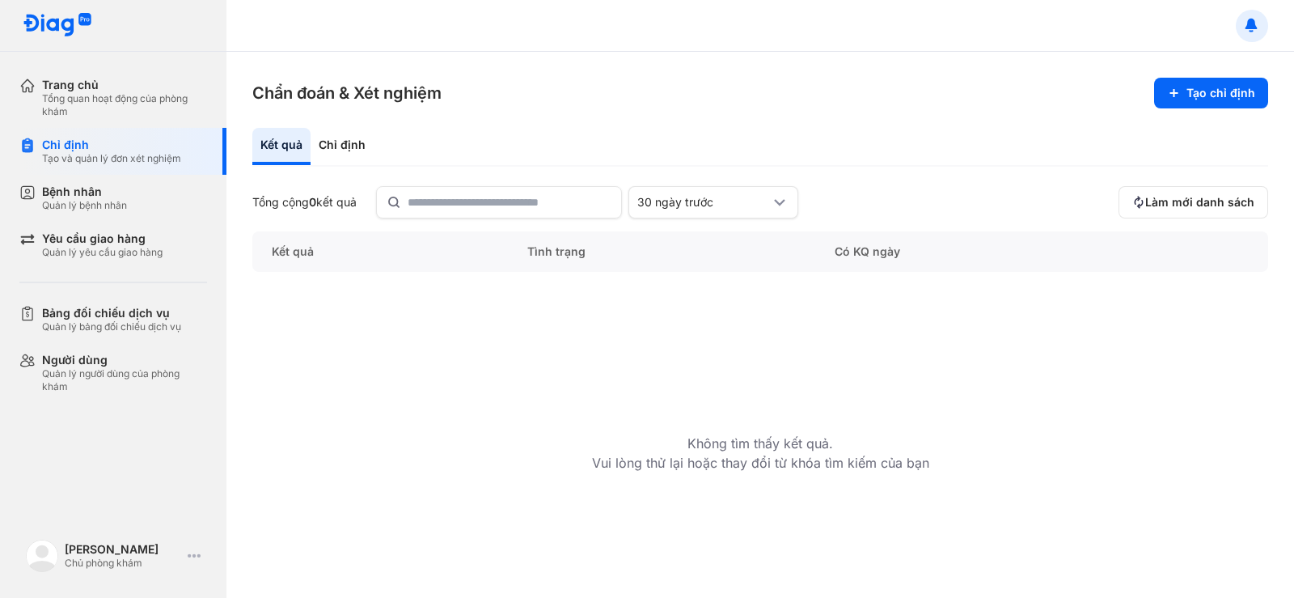
click at [1250, 23] on use at bounding box center [1252, 24] width 12 height 13
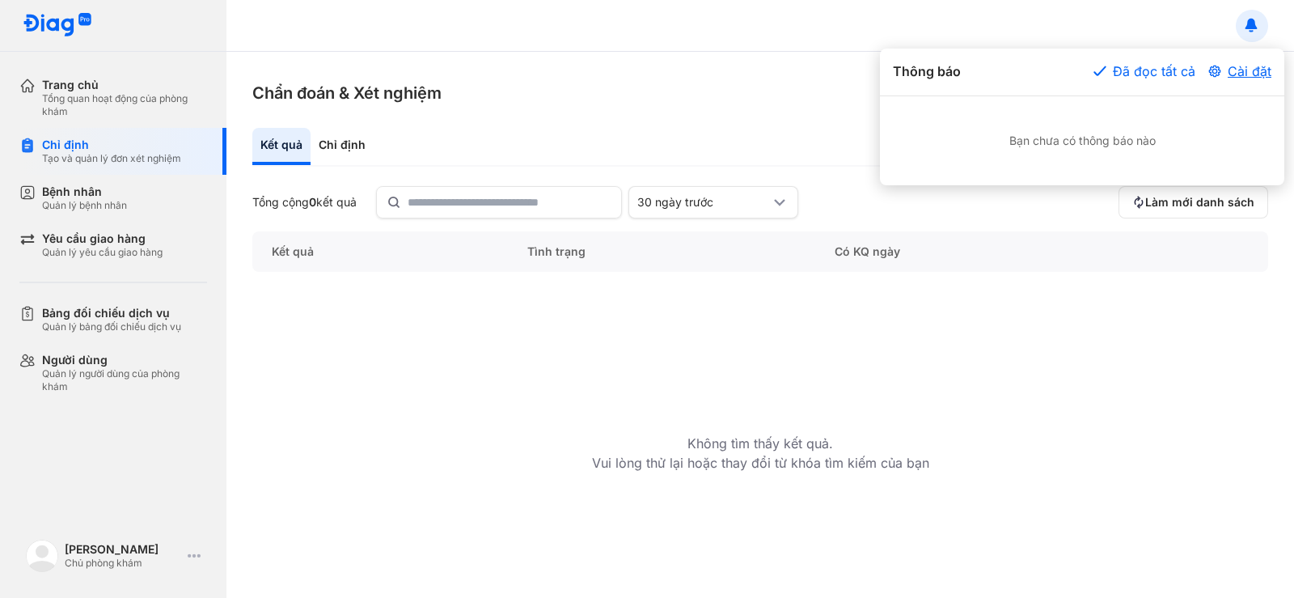
click at [1244, 72] on button "Cài đặt" at bounding box center [1240, 70] width 63 height 19
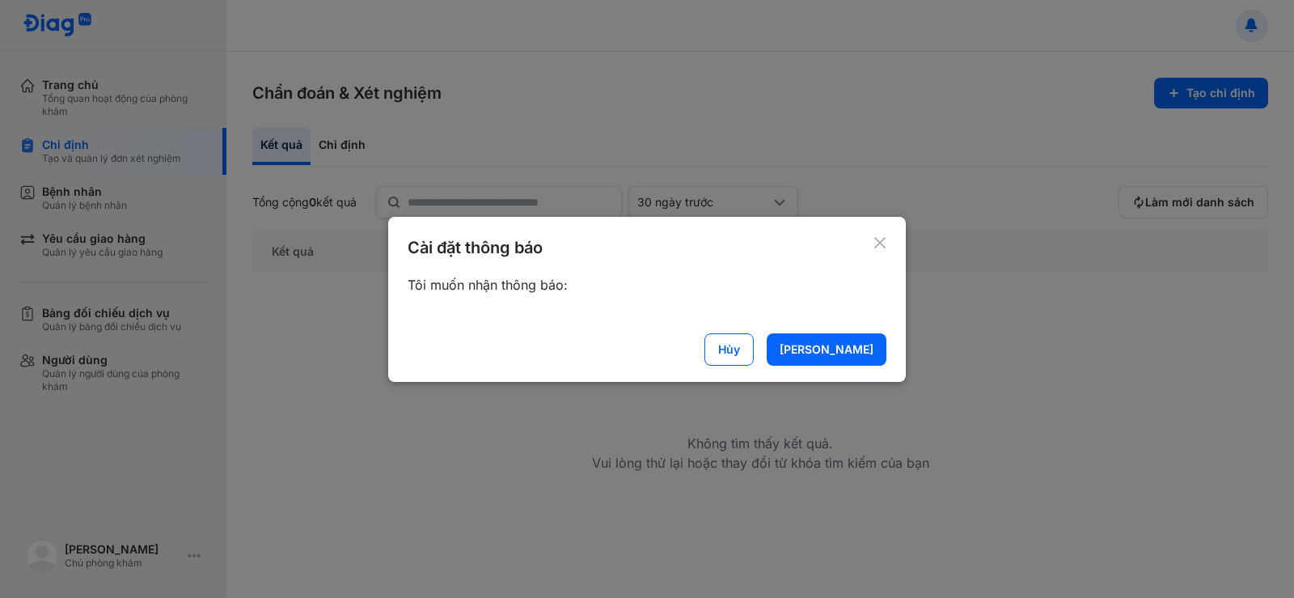
click at [873, 240] on icon at bounding box center [879, 242] width 19 height 19
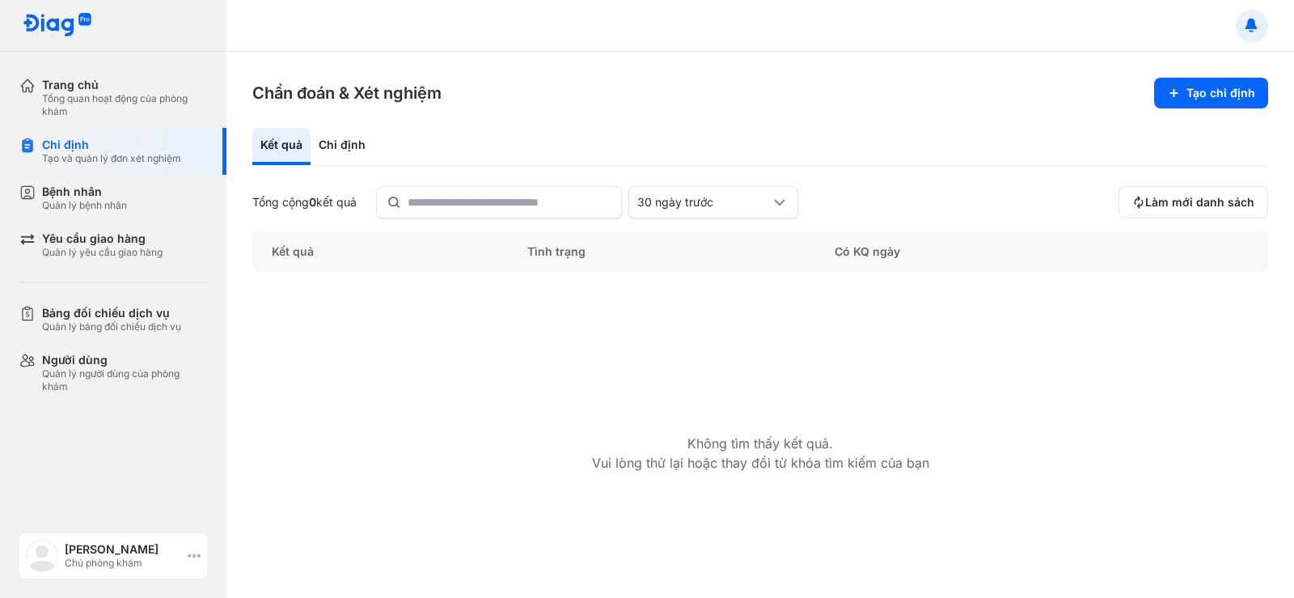
click at [189, 555] on use at bounding box center [194, 555] width 13 height 3
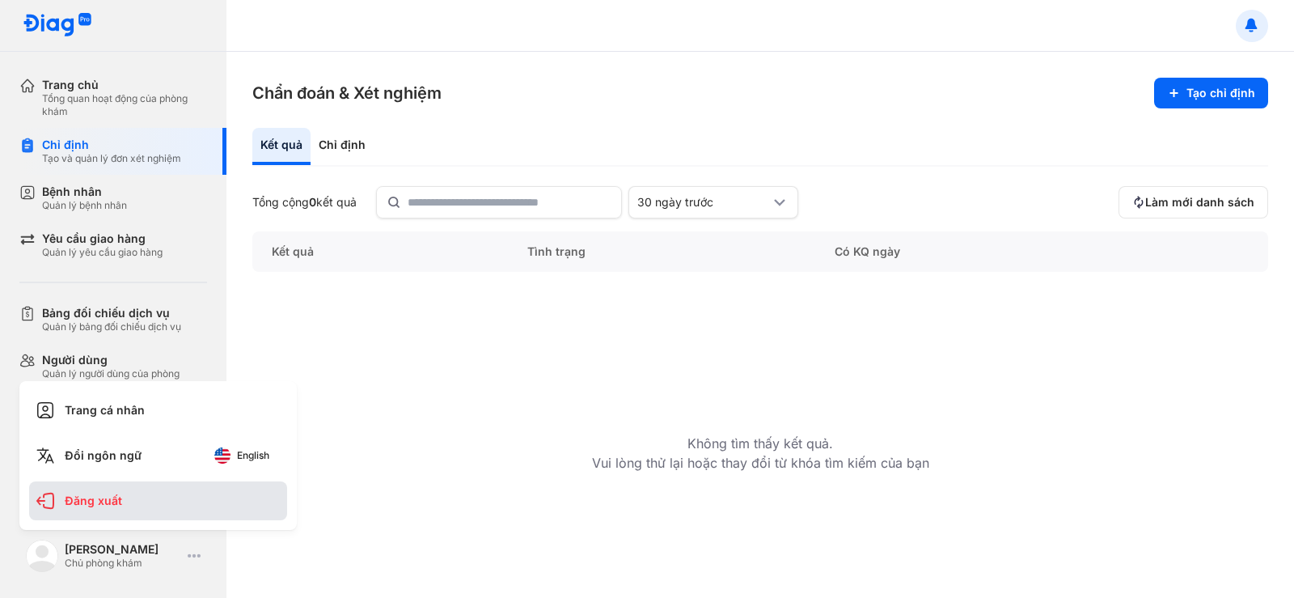
click at [90, 505] on div "Đăng xuất" at bounding box center [158, 500] width 258 height 39
